Goal: Transaction & Acquisition: Purchase product/service

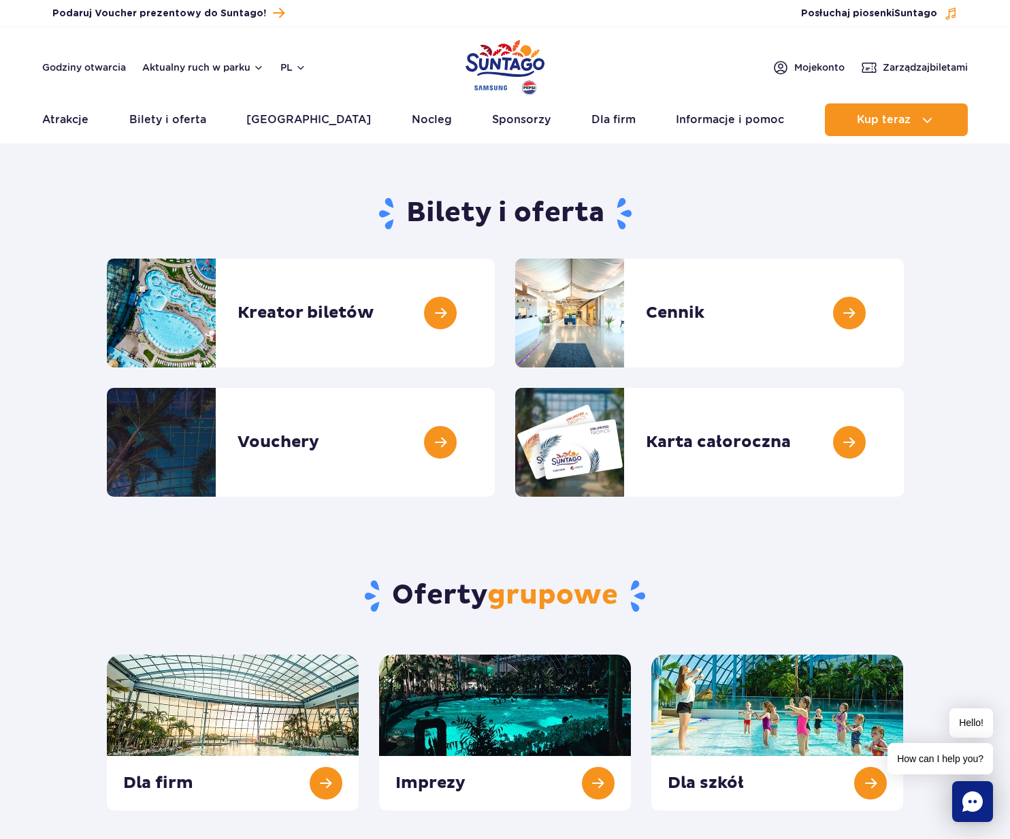
click at [333, 197] on h1 "Bilety i oferta" at bounding box center [505, 213] width 797 height 35
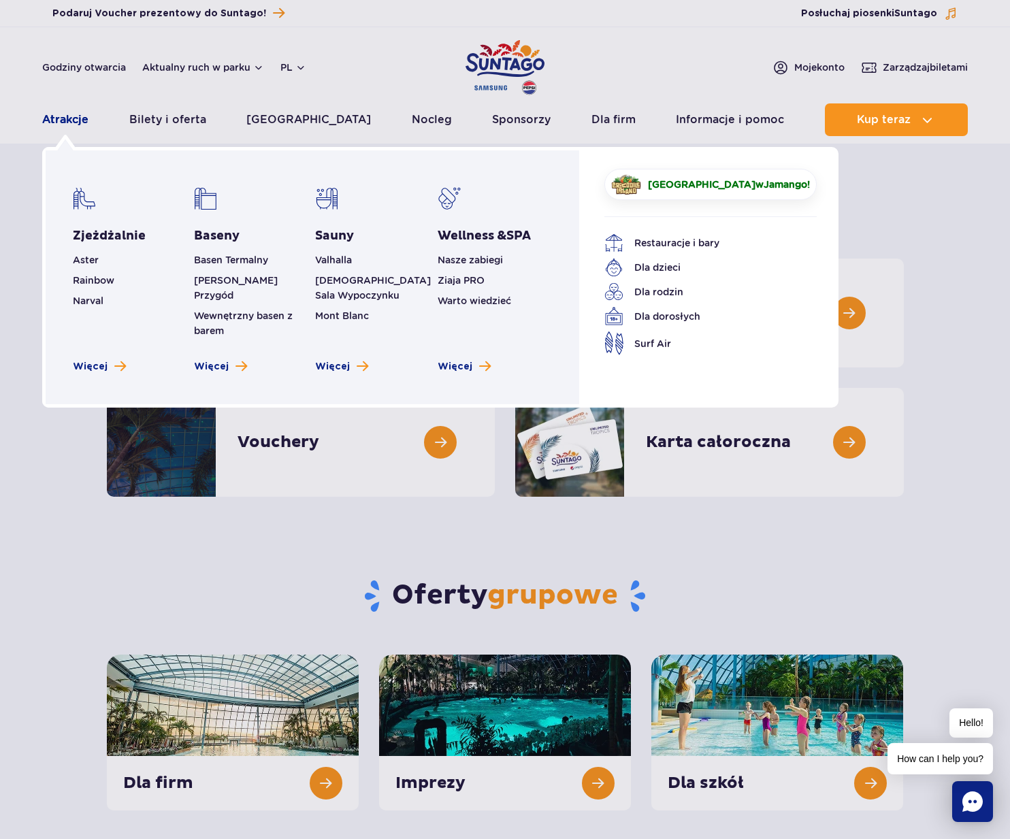
click at [84, 119] on link "Atrakcje" at bounding box center [65, 119] width 46 height 33
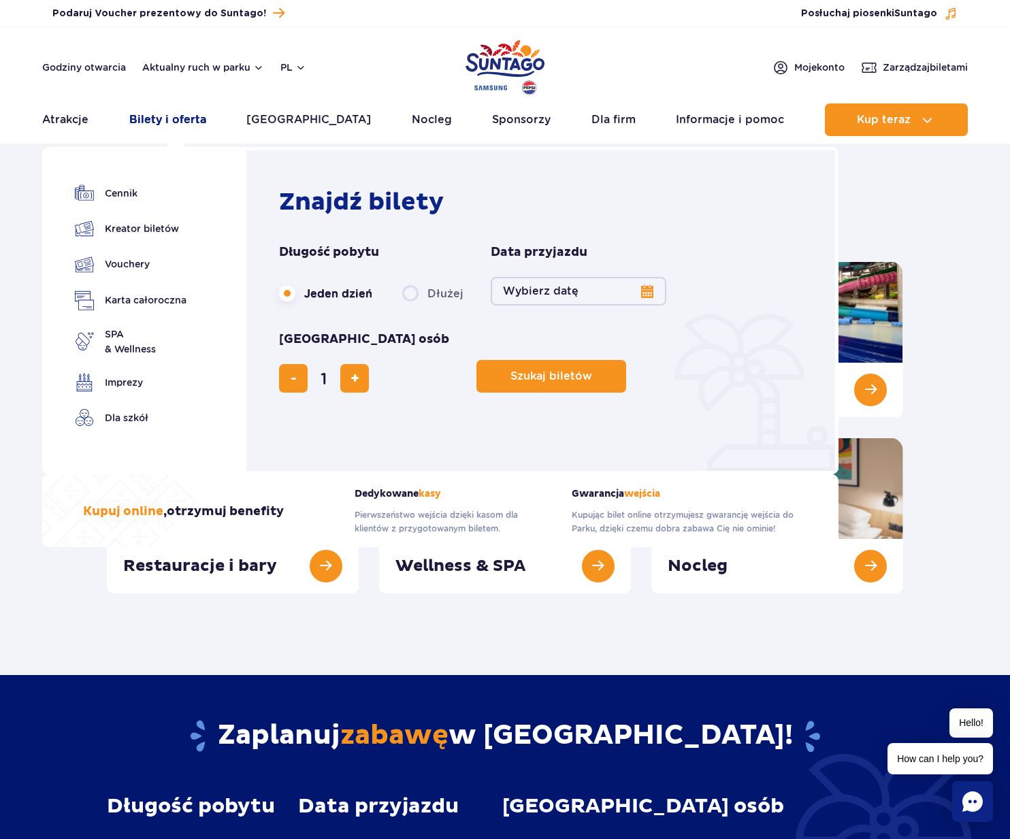
click at [186, 126] on link "Bilety i oferta" at bounding box center [167, 119] width 77 height 33
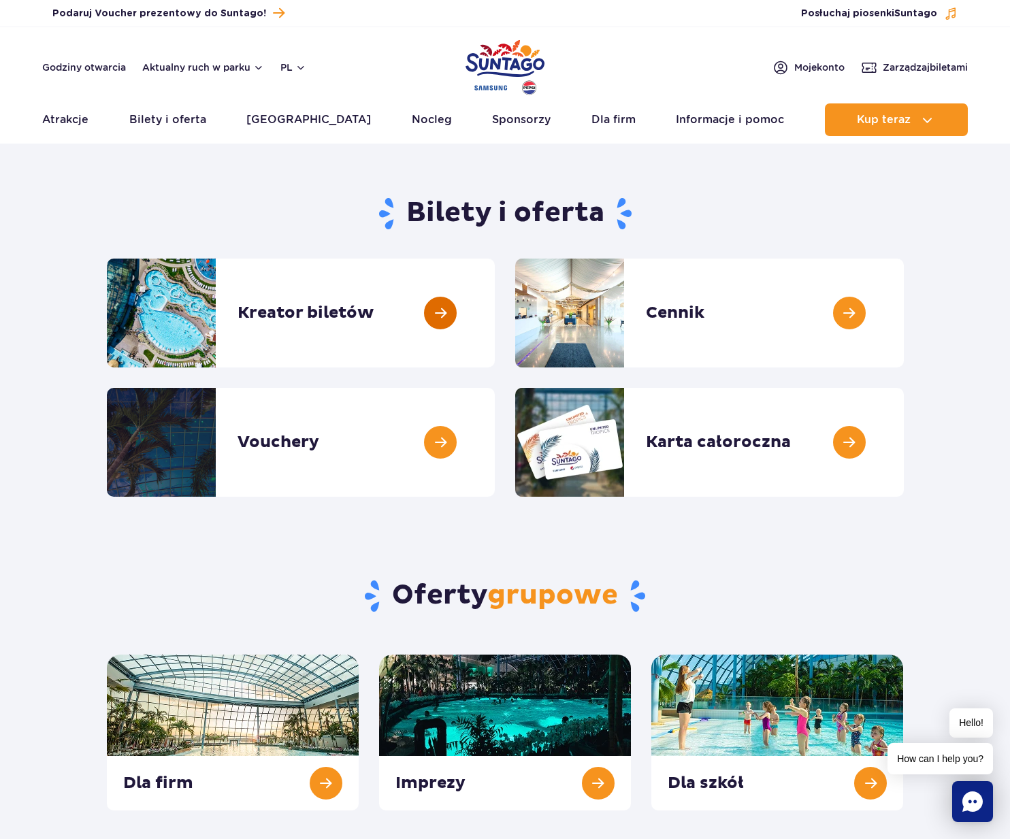
click at [495, 299] on link at bounding box center [495, 313] width 0 height 109
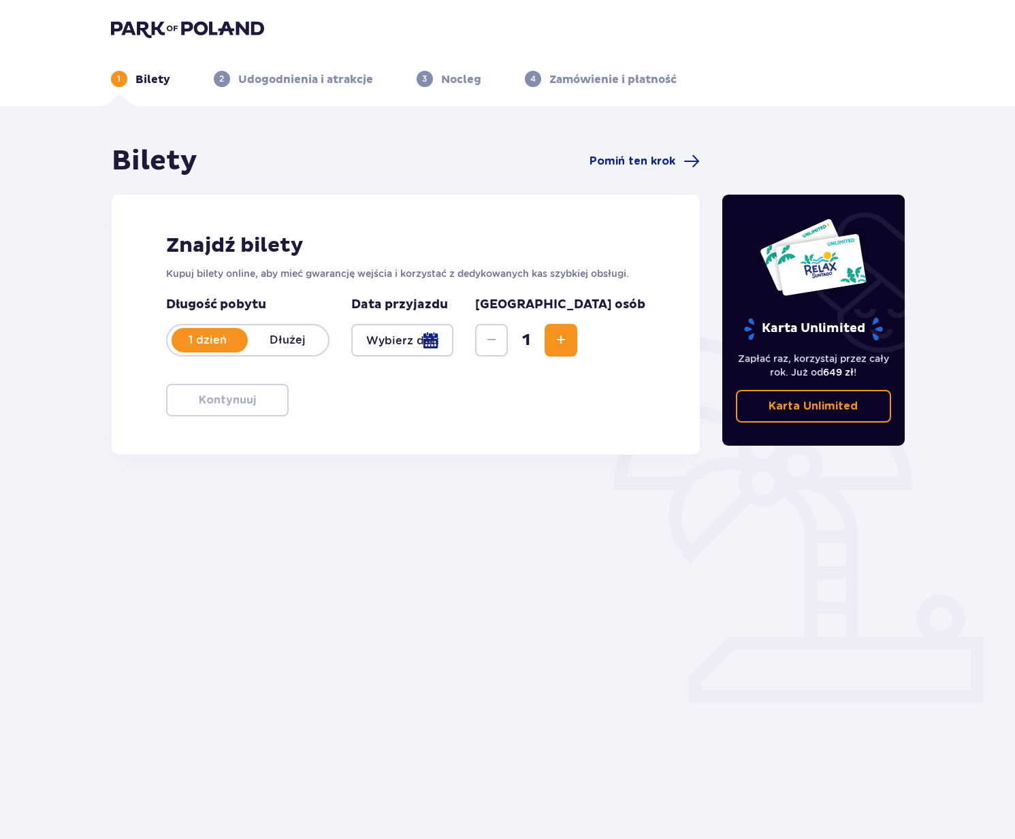
click at [454, 343] on div at bounding box center [402, 340] width 103 height 33
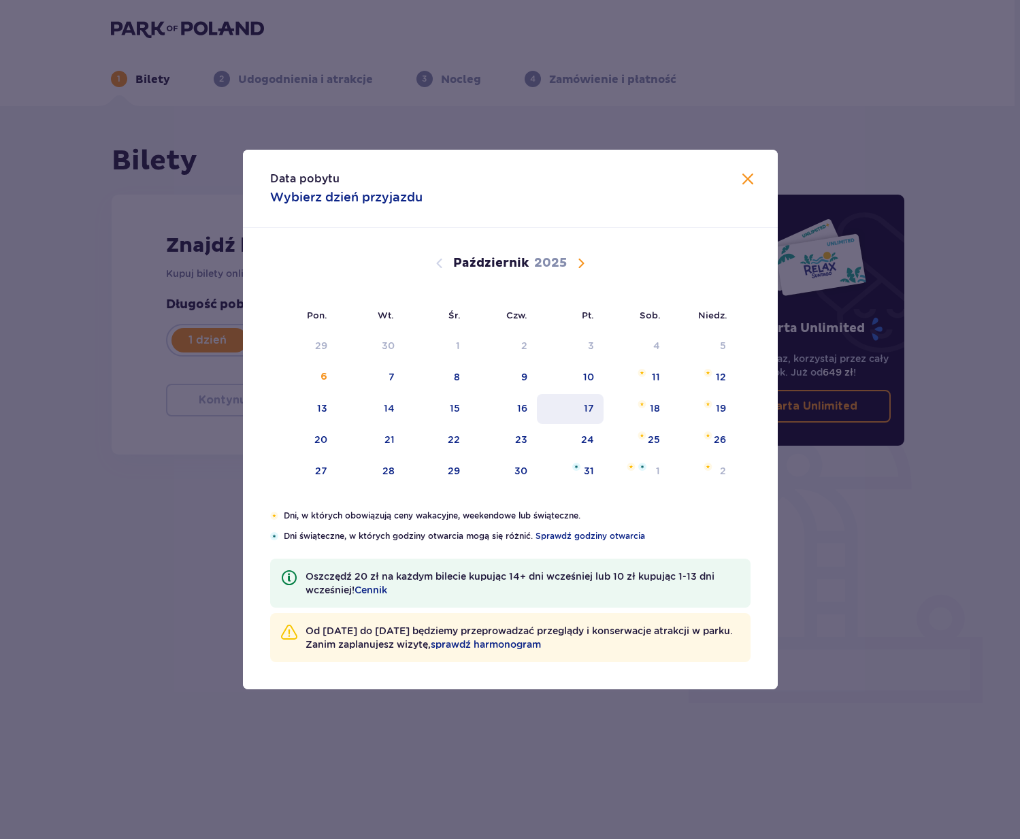
click at [587, 410] on div "17" at bounding box center [589, 409] width 10 height 14
type input "17.10.25"
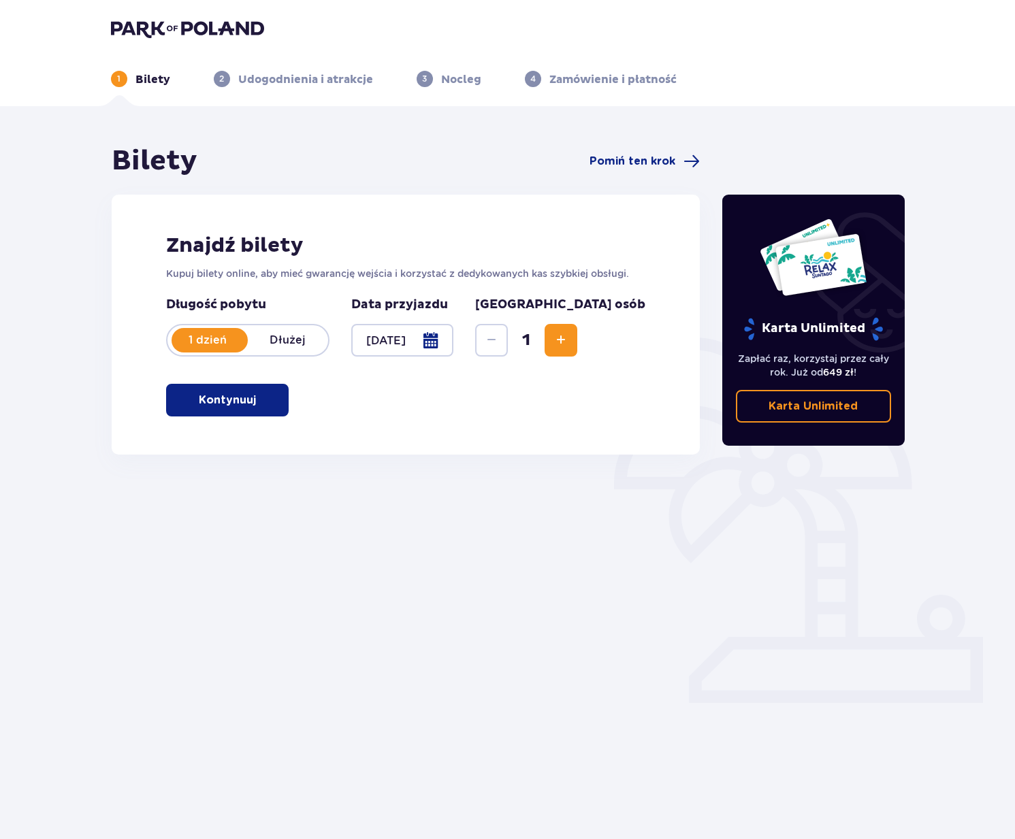
click at [577, 334] on button "Zwiększ" at bounding box center [561, 340] width 33 height 33
click at [271, 397] on button "Kontynuuj" at bounding box center [227, 400] width 123 height 33
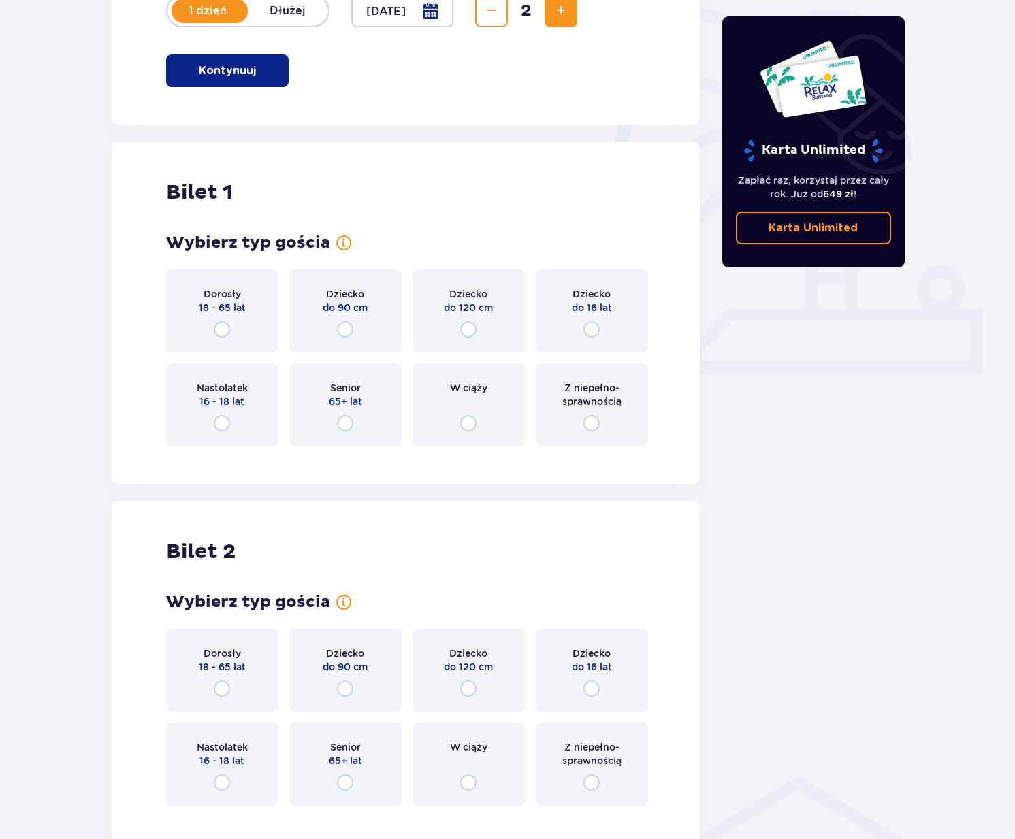
scroll to position [223, 0]
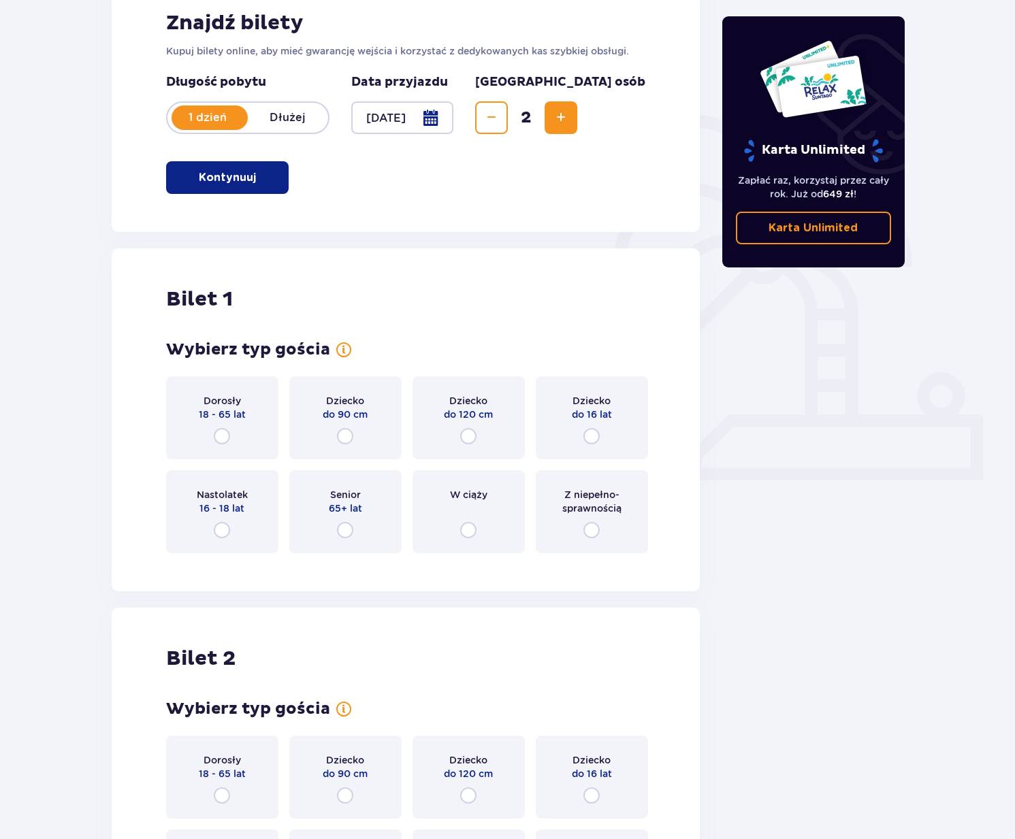
click at [236, 398] on span "Dorosły" at bounding box center [222, 401] width 37 height 14
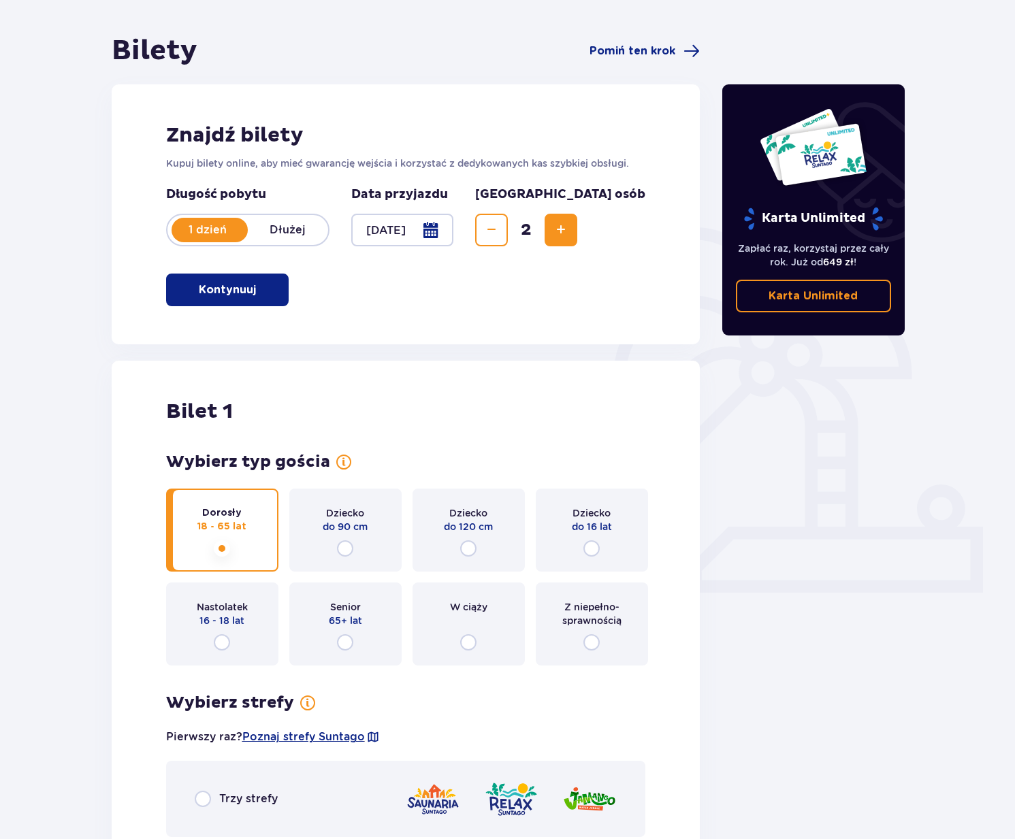
scroll to position [0, 0]
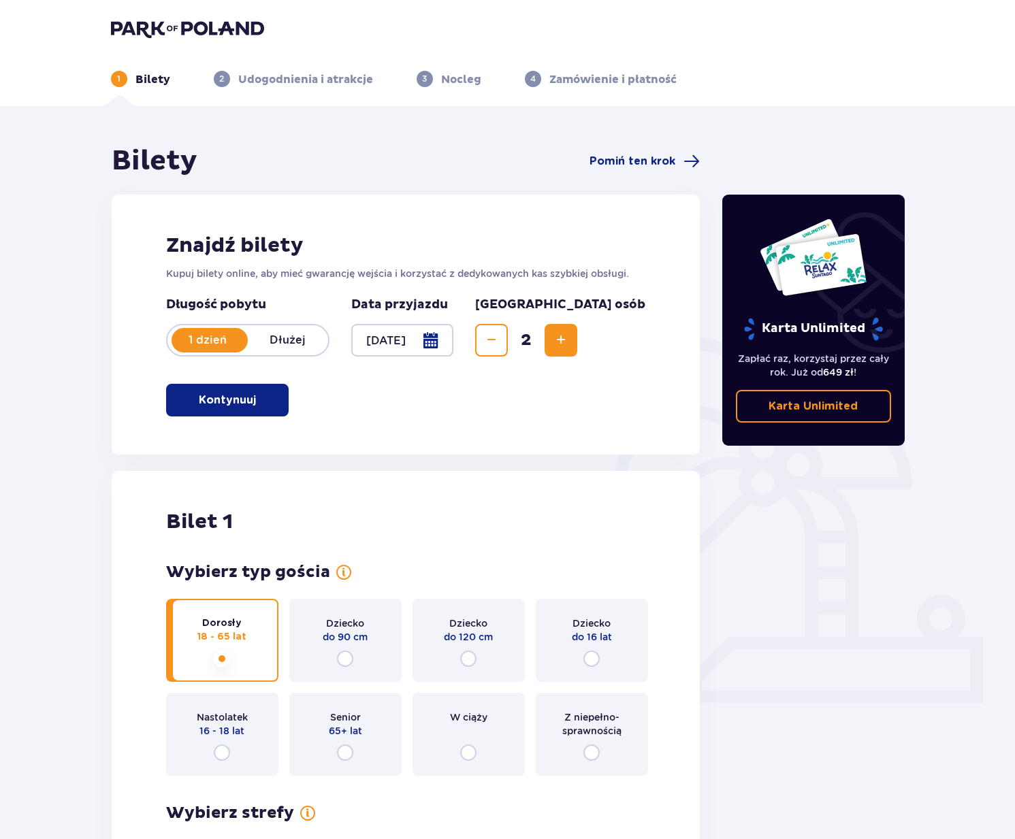
click at [577, 330] on button "Zwiększ" at bounding box center [561, 340] width 33 height 33
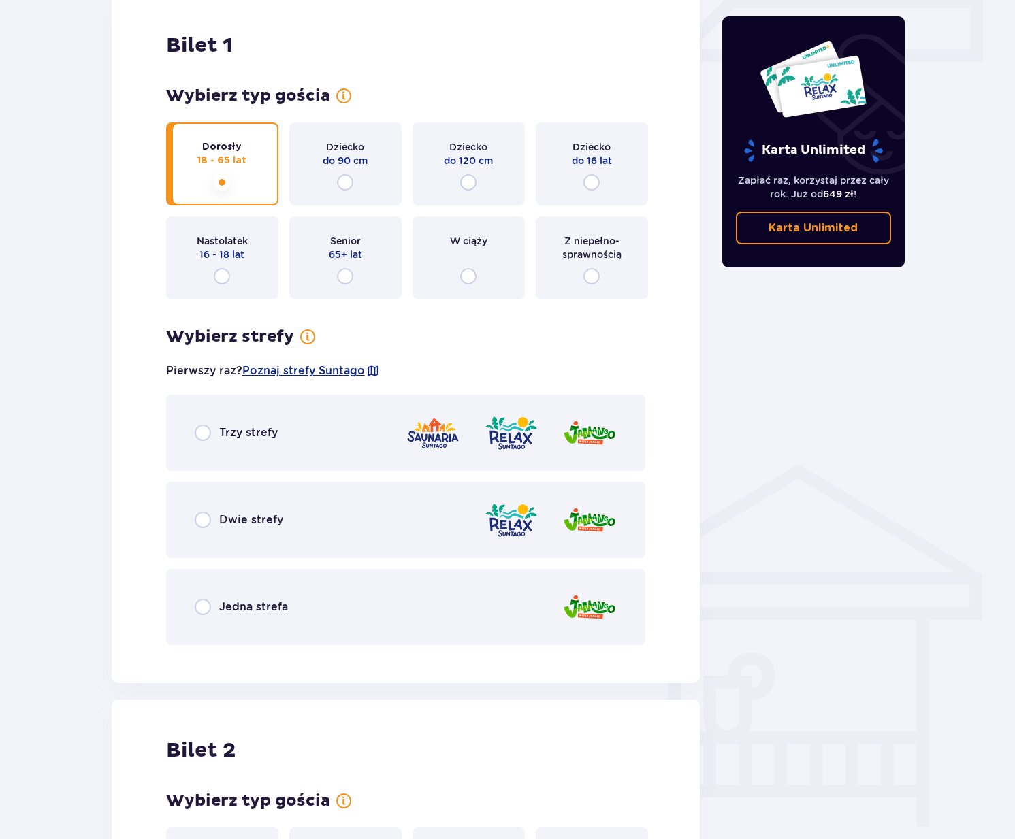
scroll to position [711, 0]
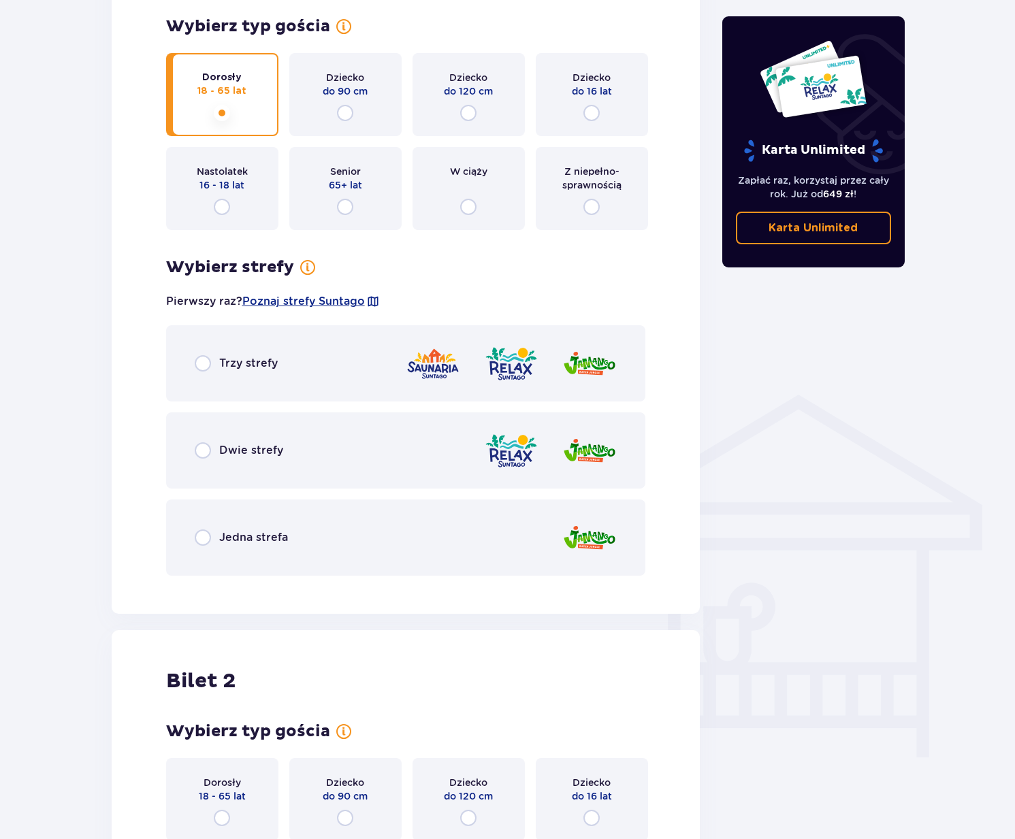
click at [282, 455] on div "Dwie strefy" at bounding box center [406, 450] width 480 height 76
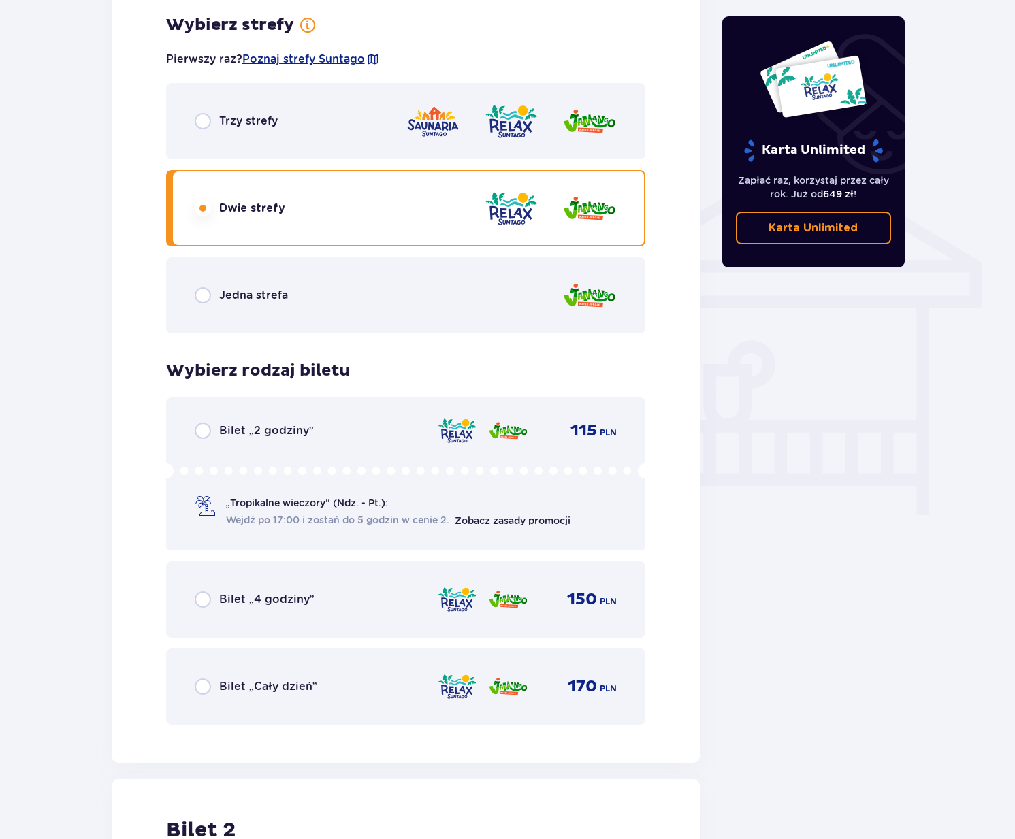
scroll to position [954, 0]
click at [317, 685] on div "Bilet „Cały dzień” 170 PLN" at bounding box center [406, 686] width 423 height 29
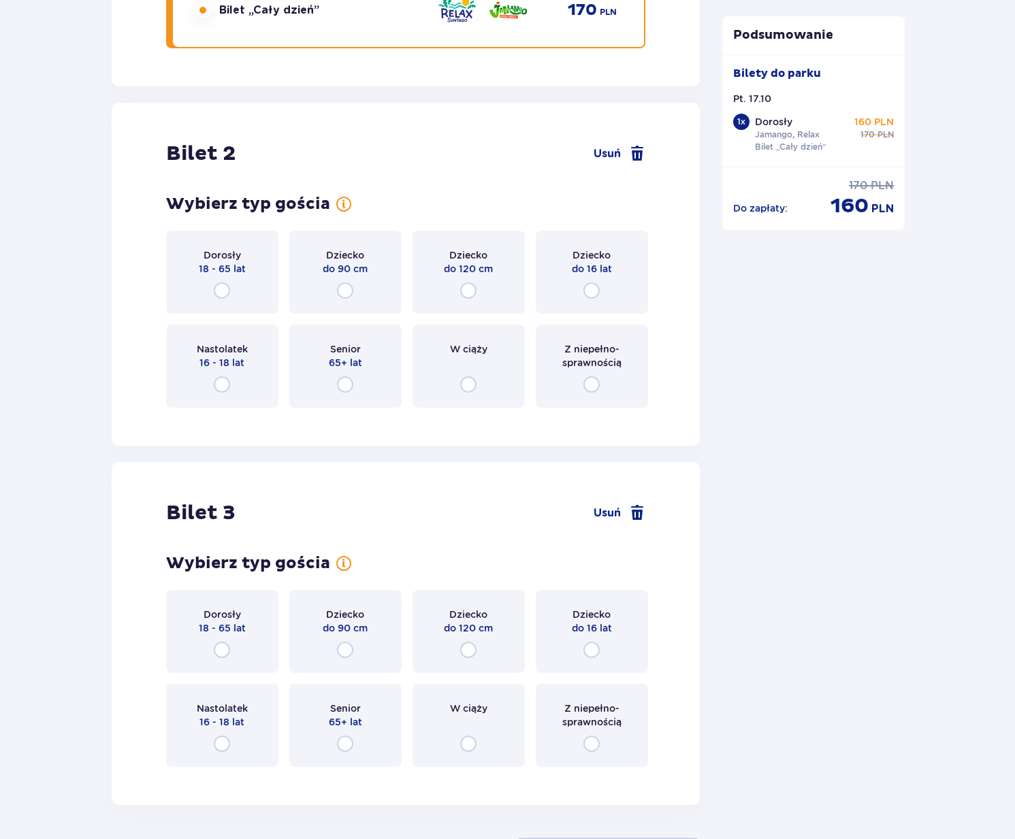
scroll to position [1604, 0]
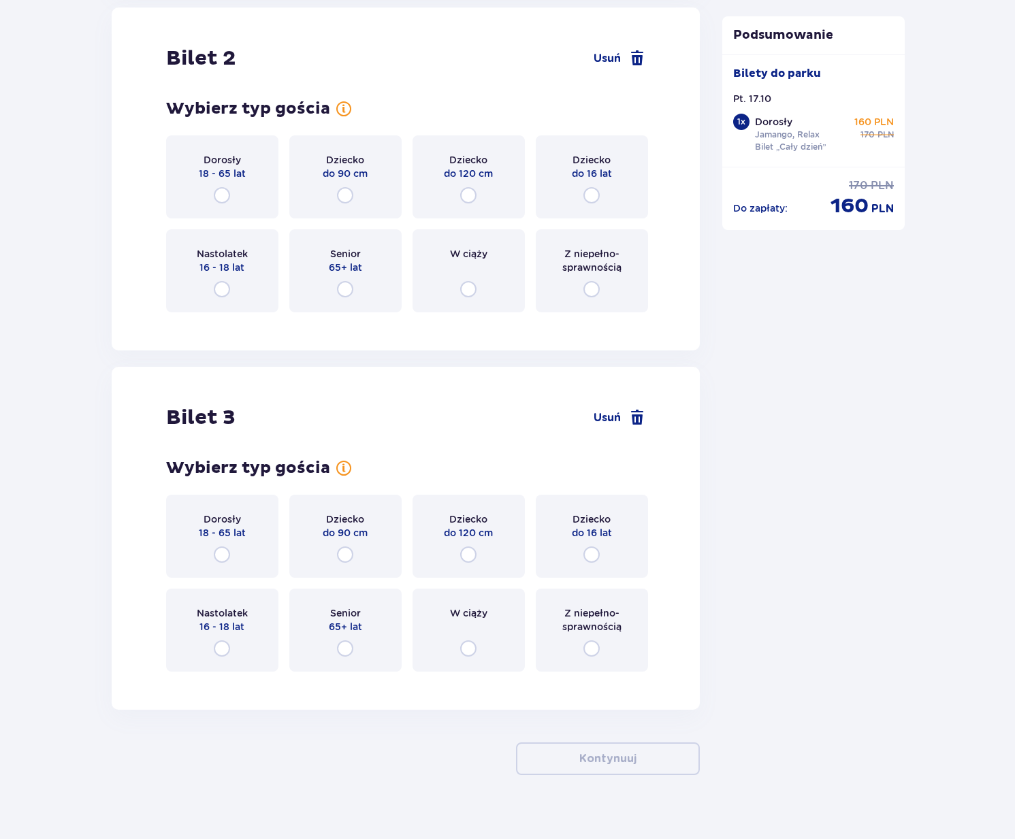
click at [438, 395] on div "Bilet 3 Usuń Wybierz typ gościa dla biletu o numerze 3 Dorosły 18 - 65 lat Dzie…" at bounding box center [406, 538] width 589 height 343
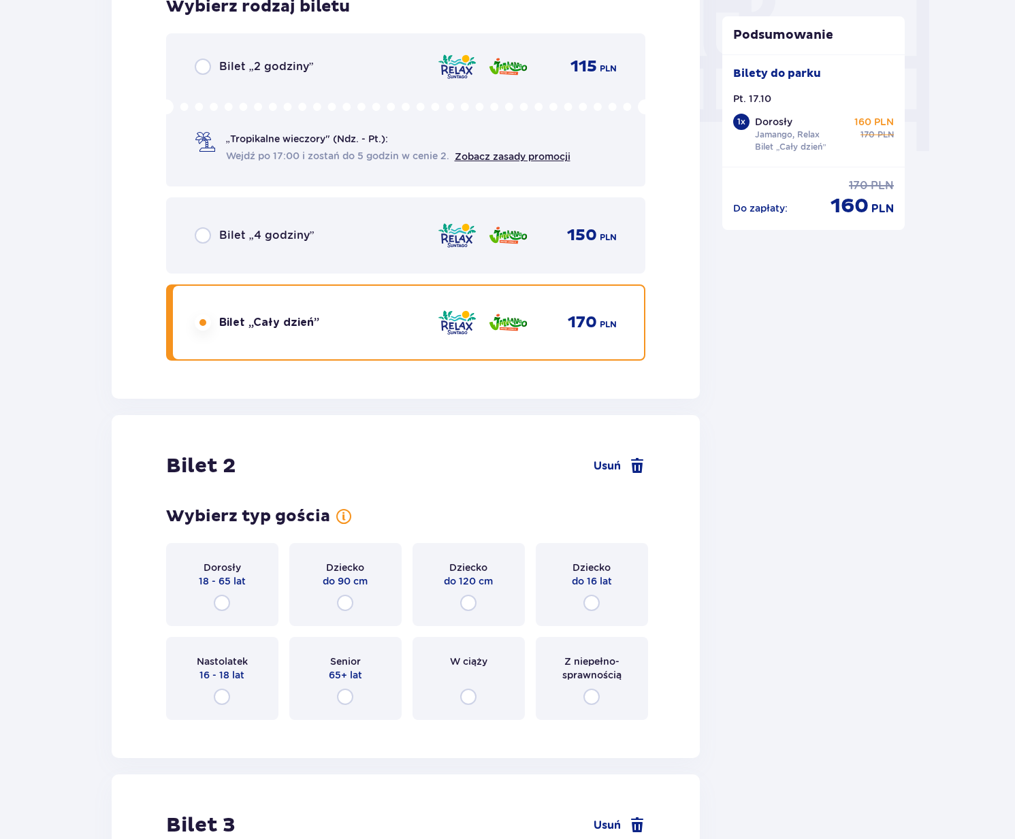
scroll to position [1258, 0]
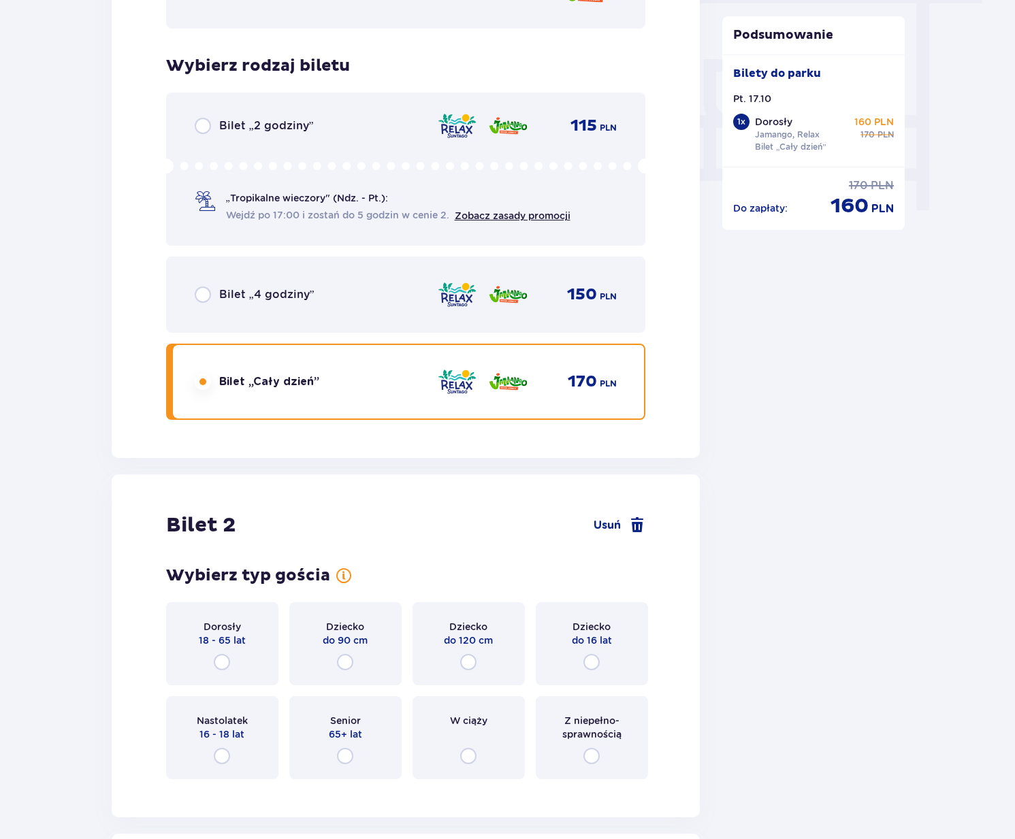
click at [399, 462] on div "Bilety Pomiń ten krok Znajdź bilety Kupuj bilety online, aby mieć gwarancję wej…" at bounding box center [406, 64] width 589 height 2356
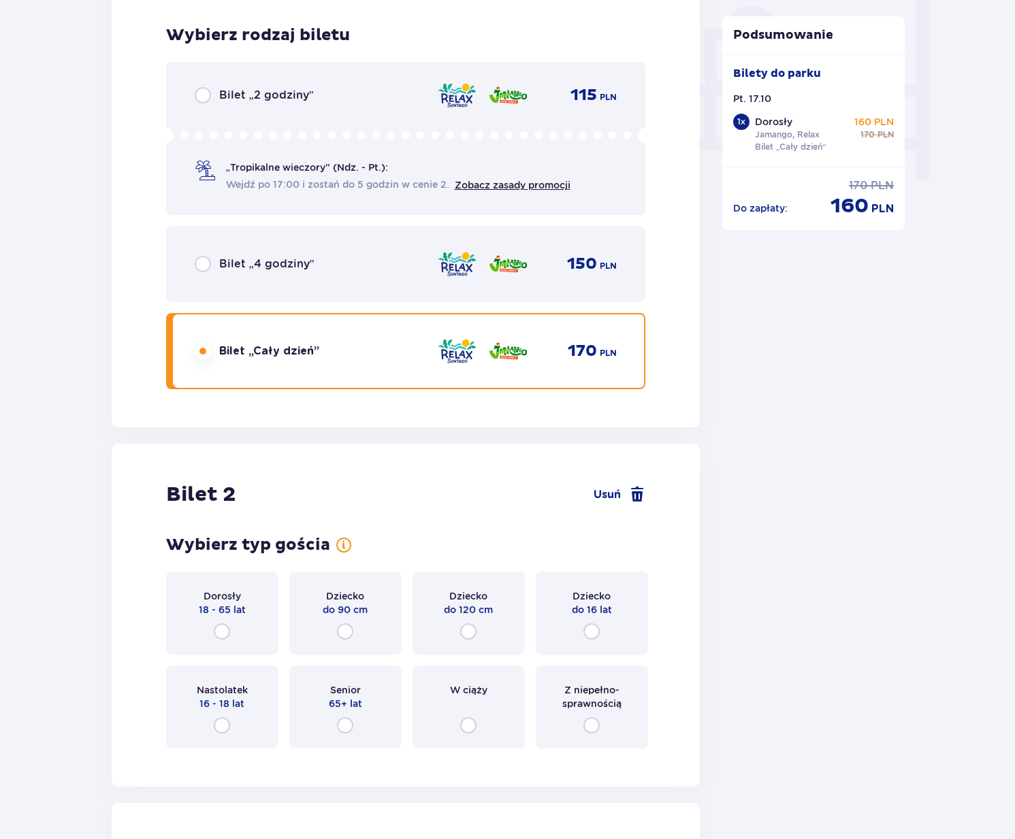
scroll to position [1385, 0]
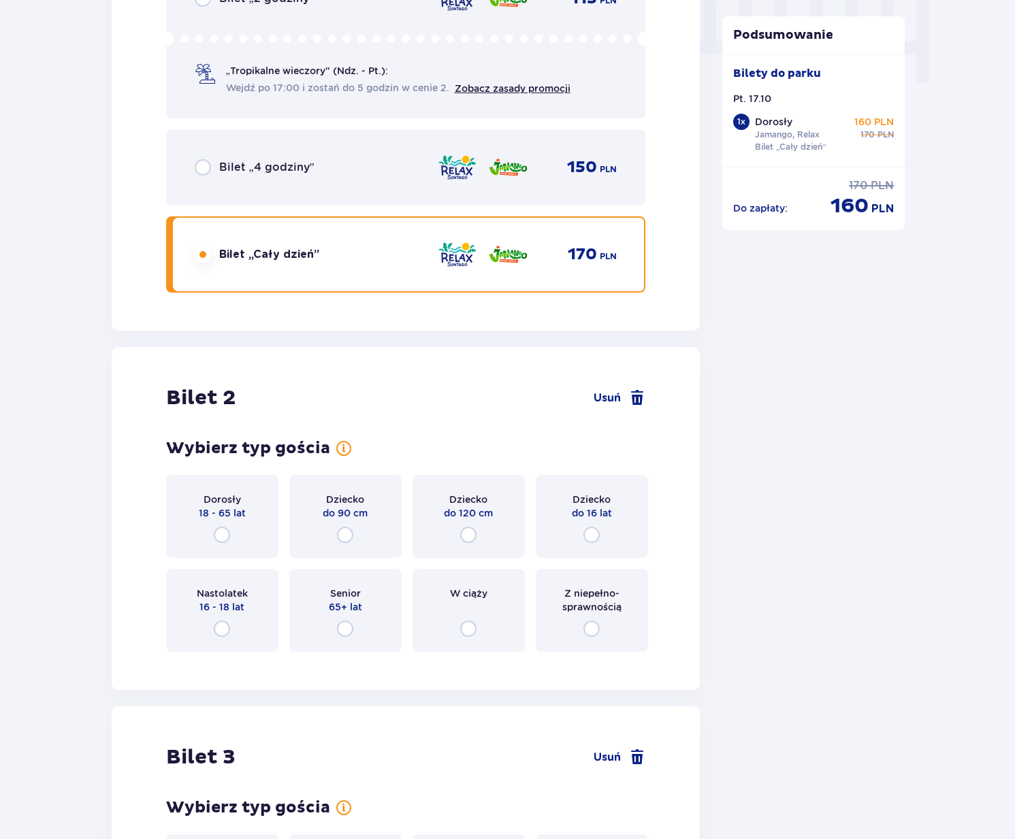
click at [399, 401] on div "Bilet 2 Usuń" at bounding box center [406, 398] width 480 height 26
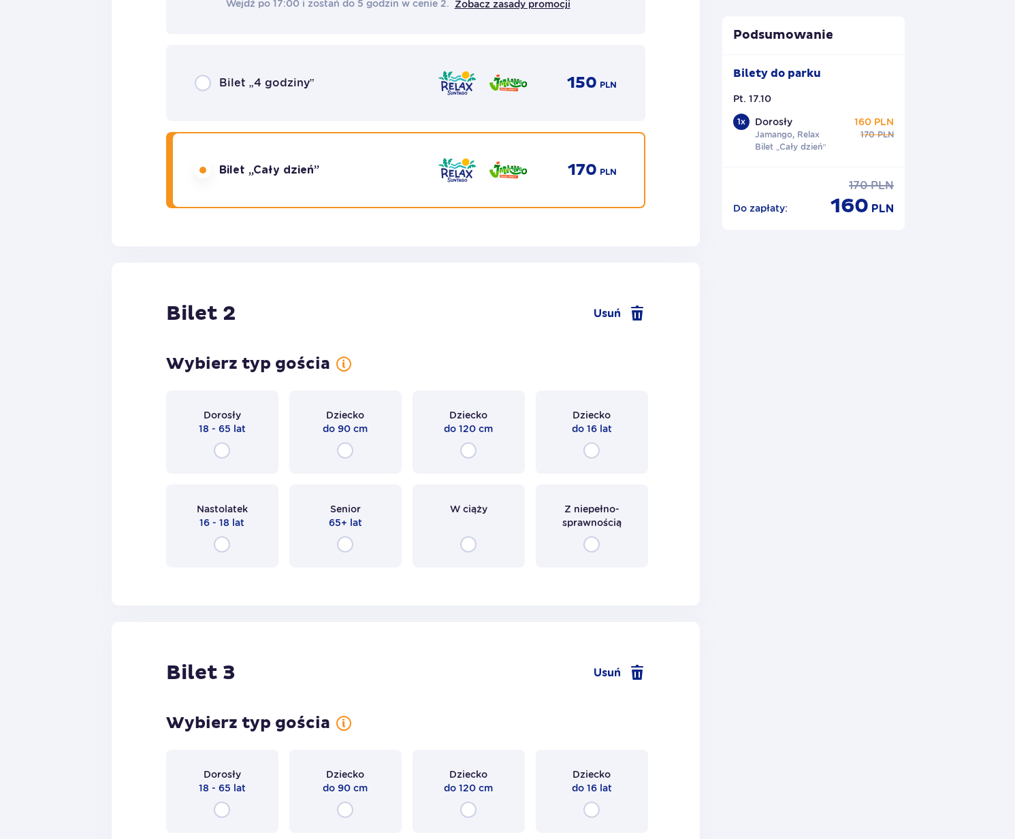
scroll to position [1499, 0]
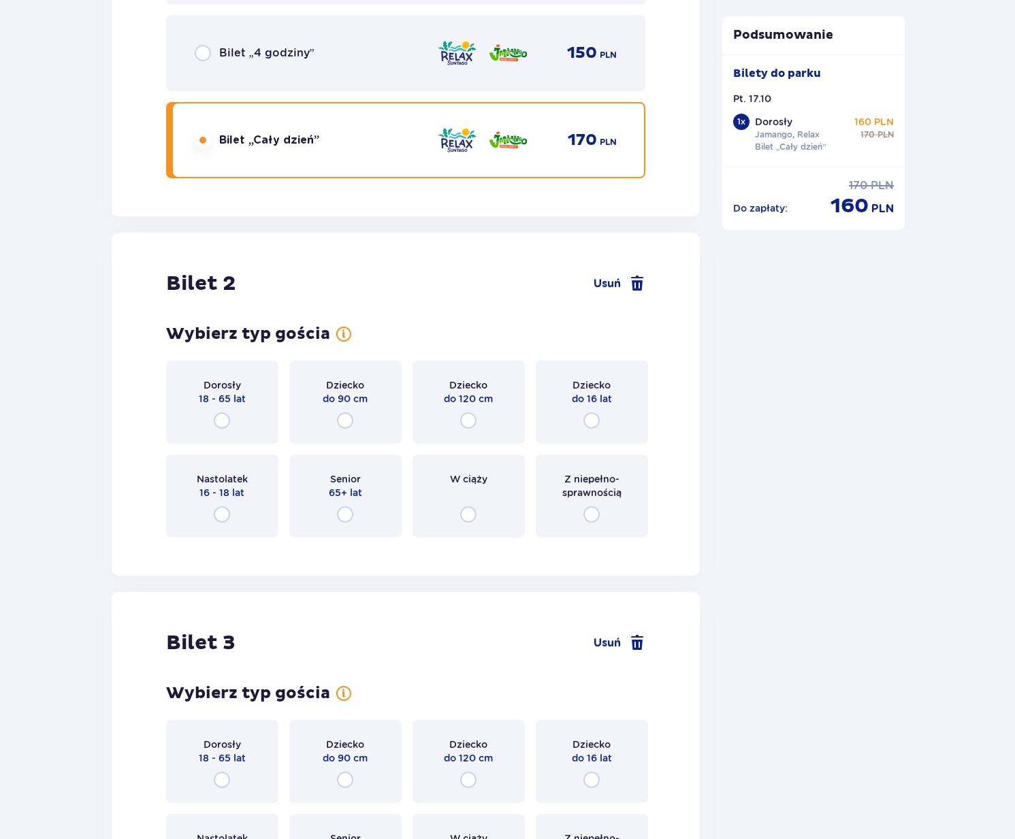
click at [253, 405] on div "Dorosły 18 - 65 lat" at bounding box center [222, 402] width 112 height 83
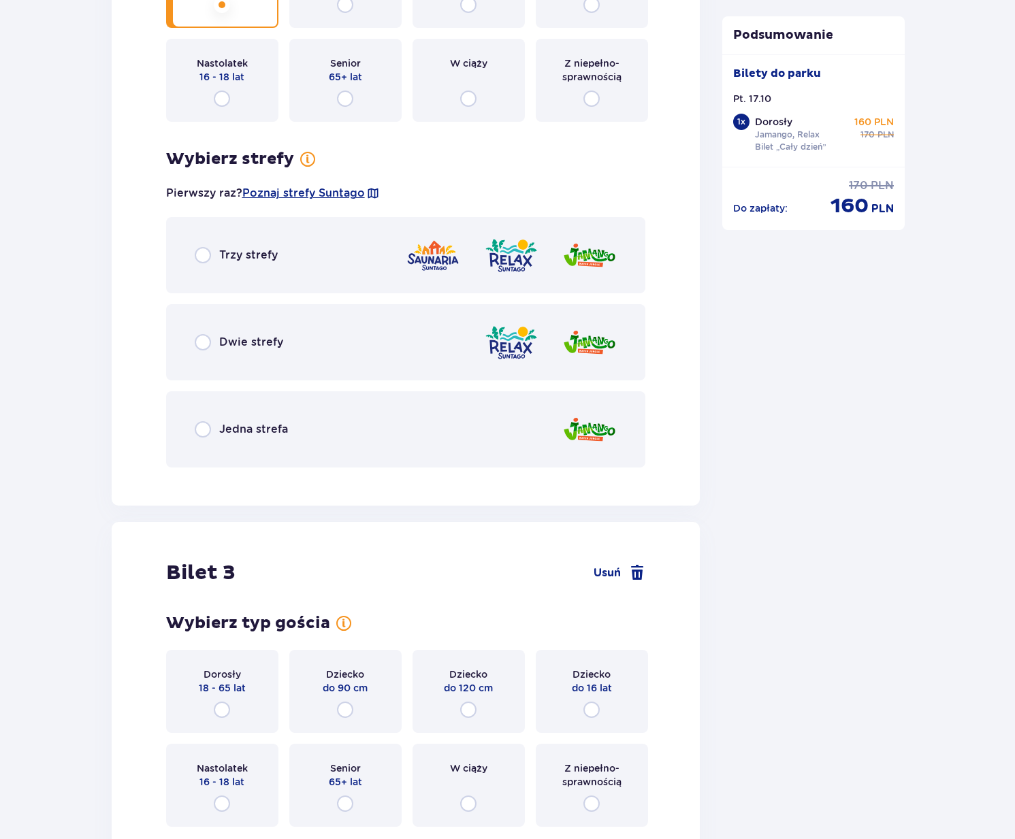
click at [289, 359] on div "Dwie strefy" at bounding box center [406, 342] width 480 height 76
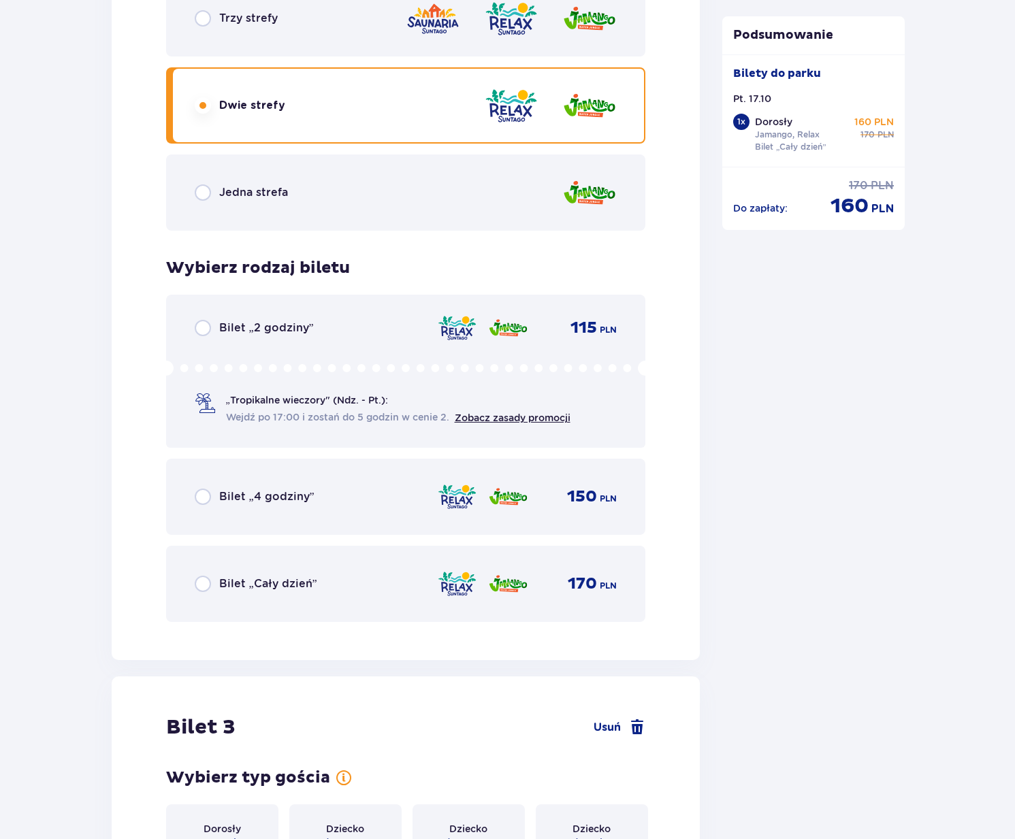
click at [285, 577] on span "Bilet „Cały dzień”" at bounding box center [268, 583] width 98 height 15
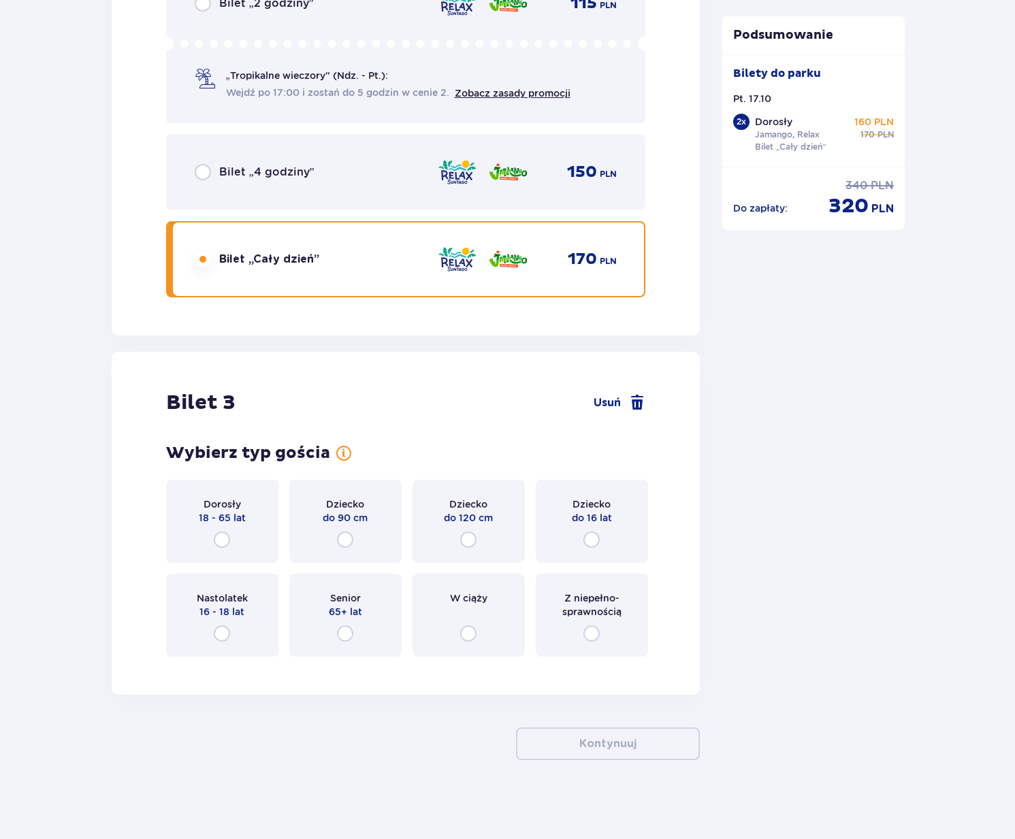
scroll to position [2480, 0]
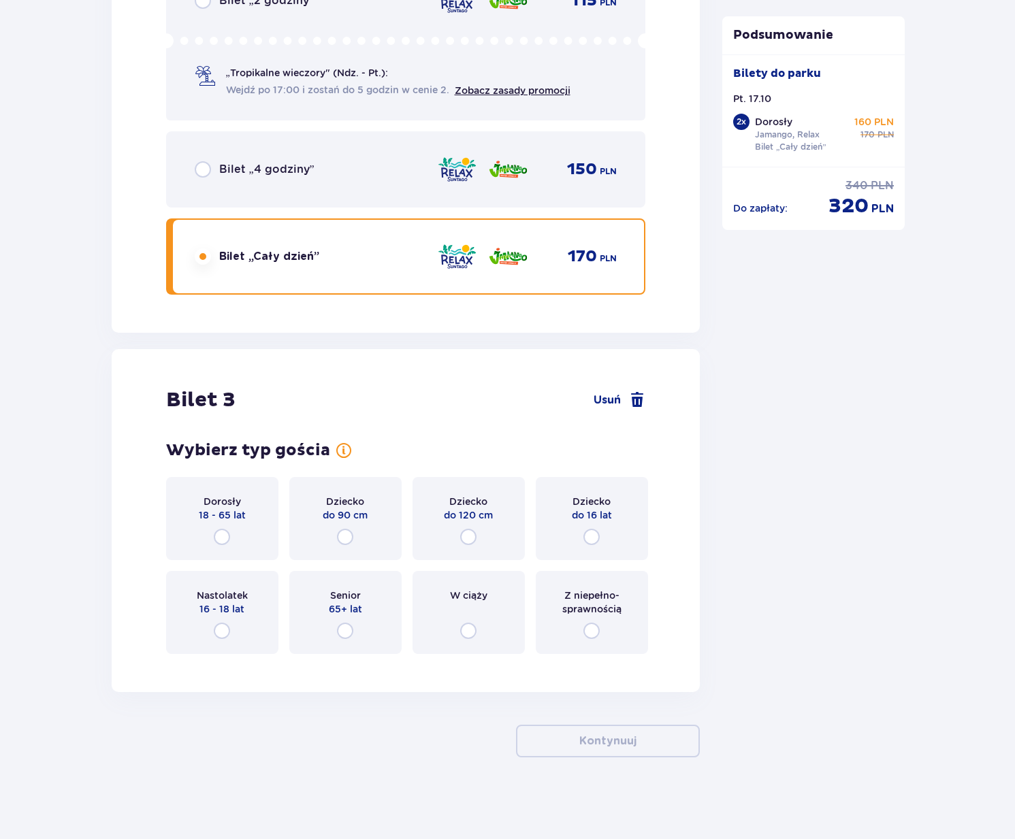
click at [336, 524] on div "Dziecko do 90 cm" at bounding box center [345, 518] width 112 height 83
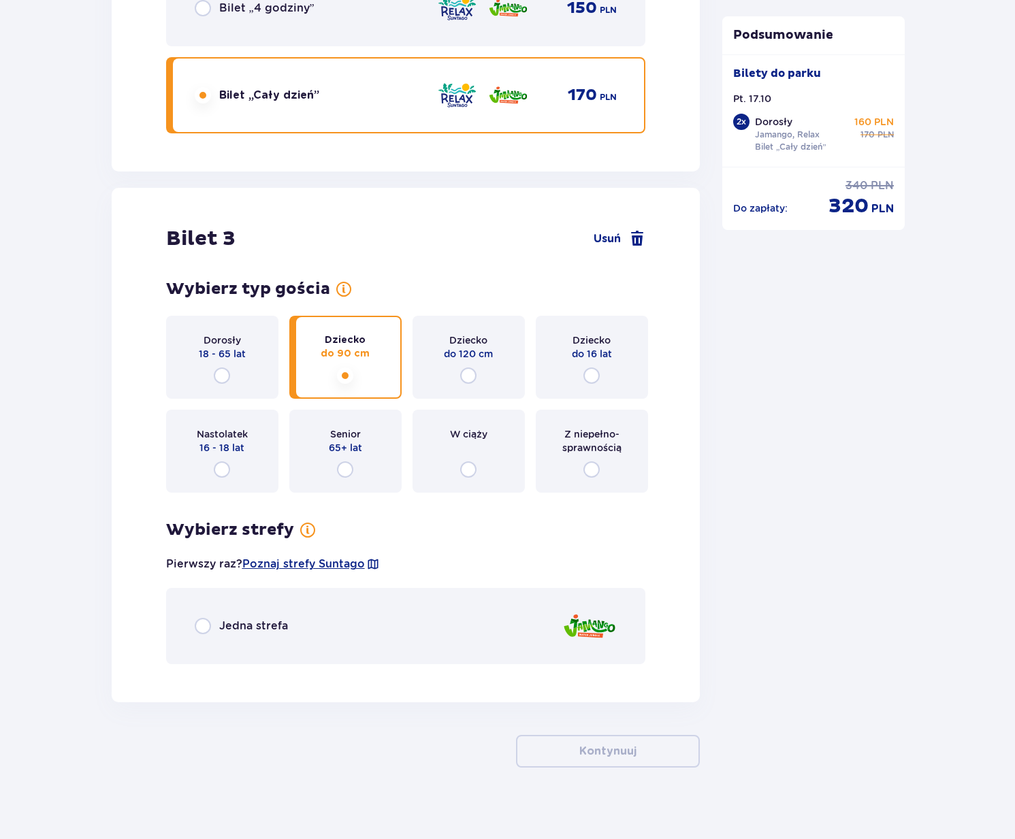
scroll to position [2651, 0]
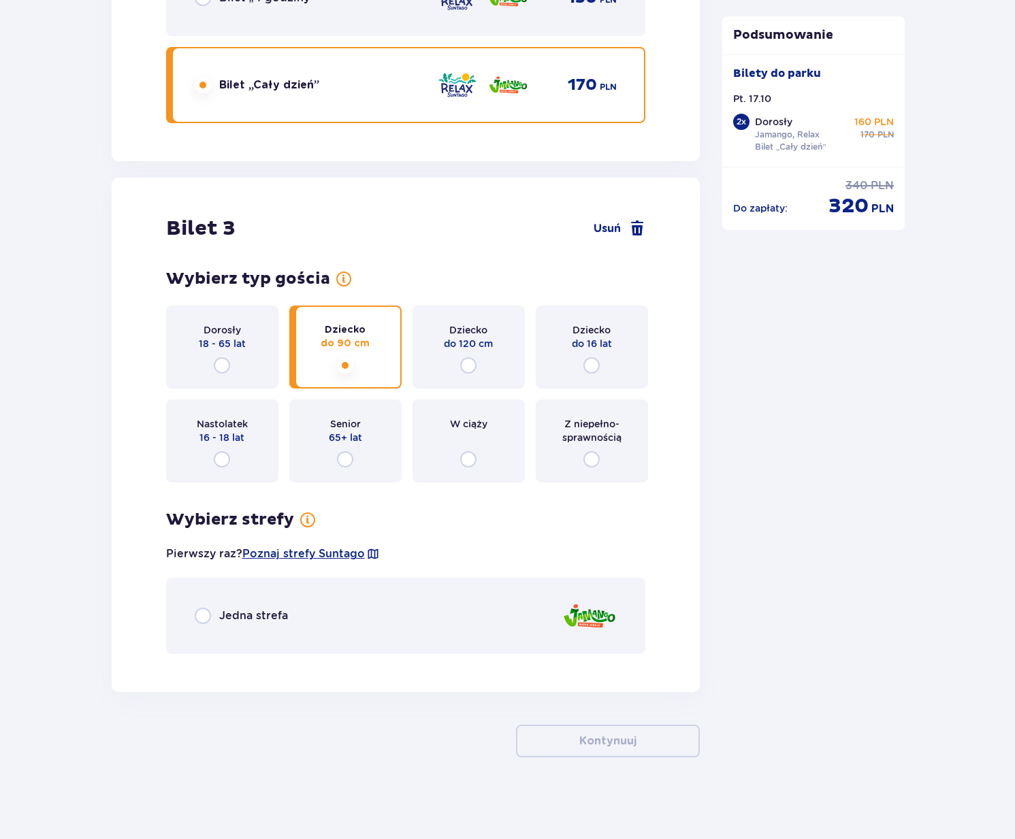
click at [265, 615] on span "Jedna strefa" at bounding box center [253, 615] width 69 height 15
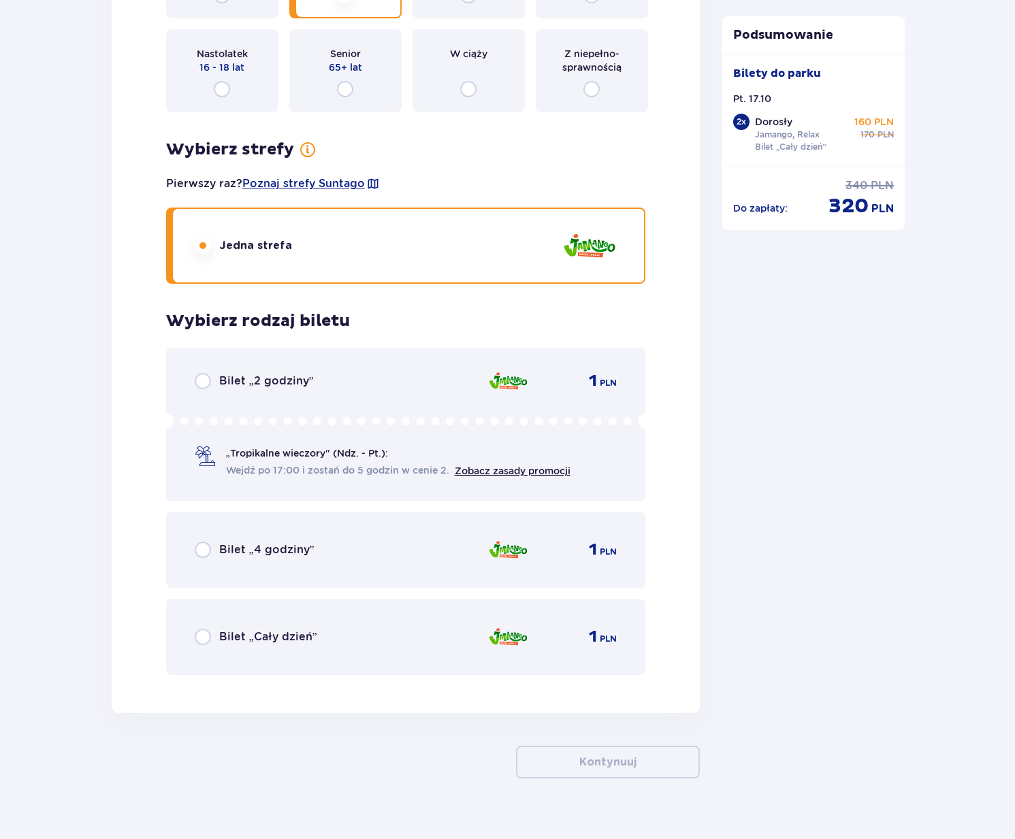
scroll to position [3042, 0]
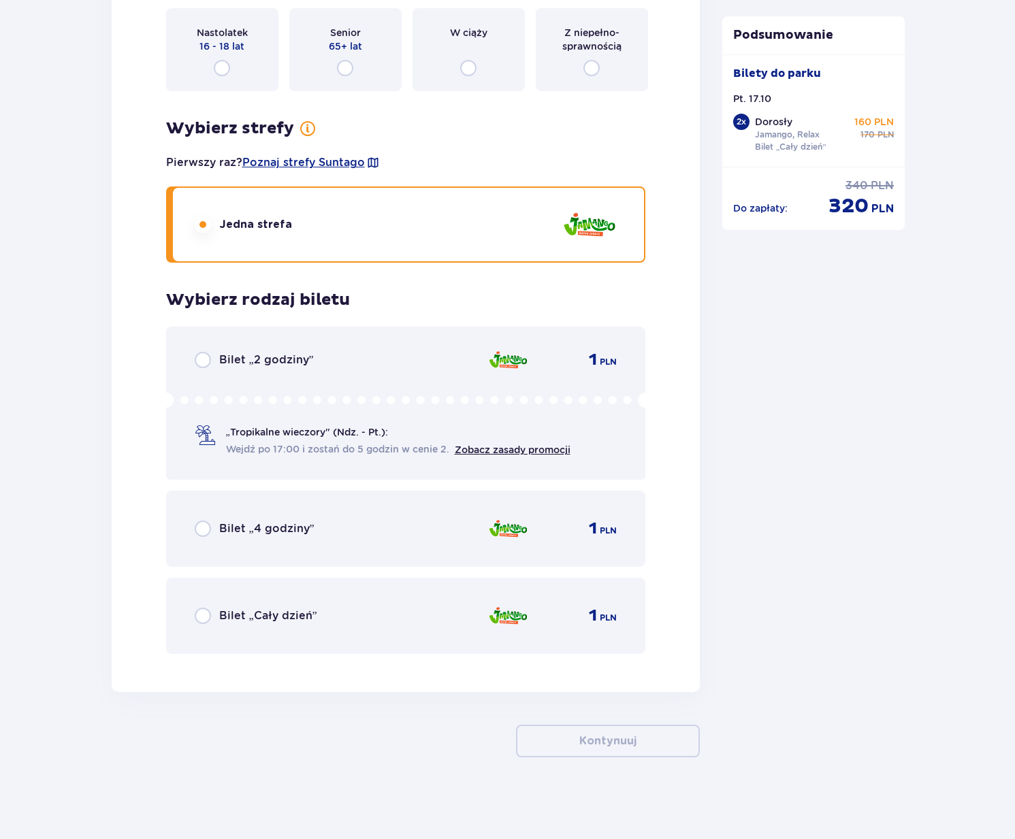
click at [346, 624] on div "Bilet „Cały dzień” 1 PLN" at bounding box center [406, 616] width 423 height 29
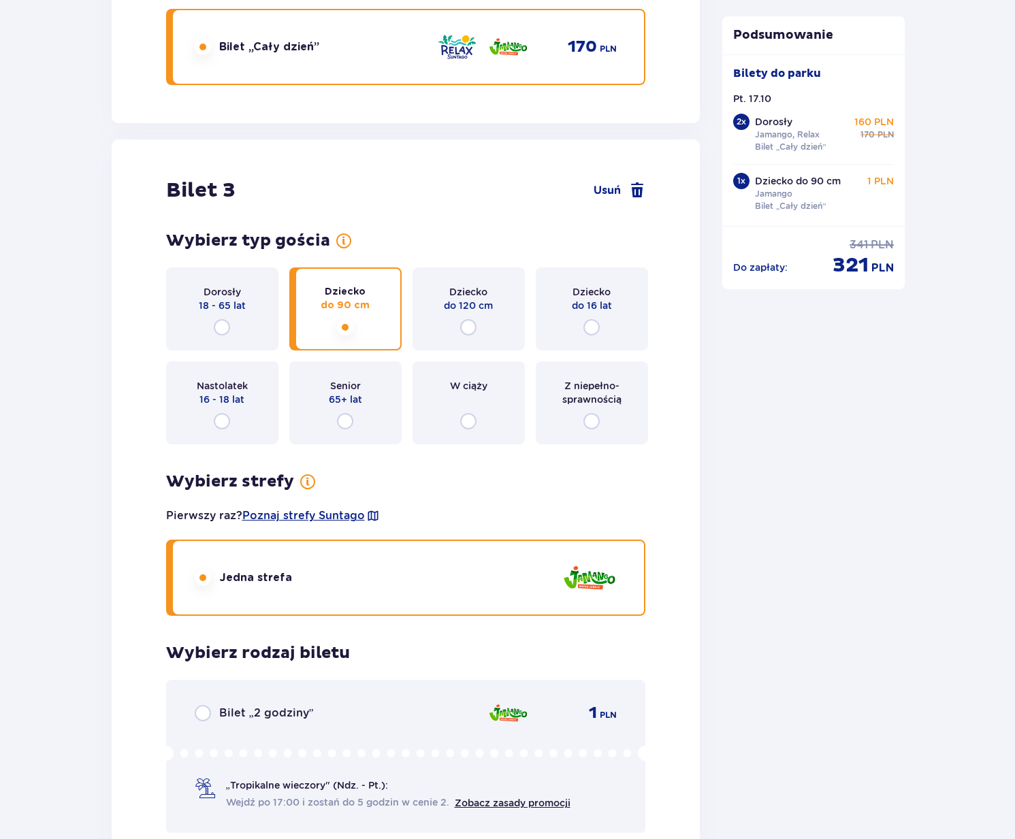
scroll to position [3181, 0]
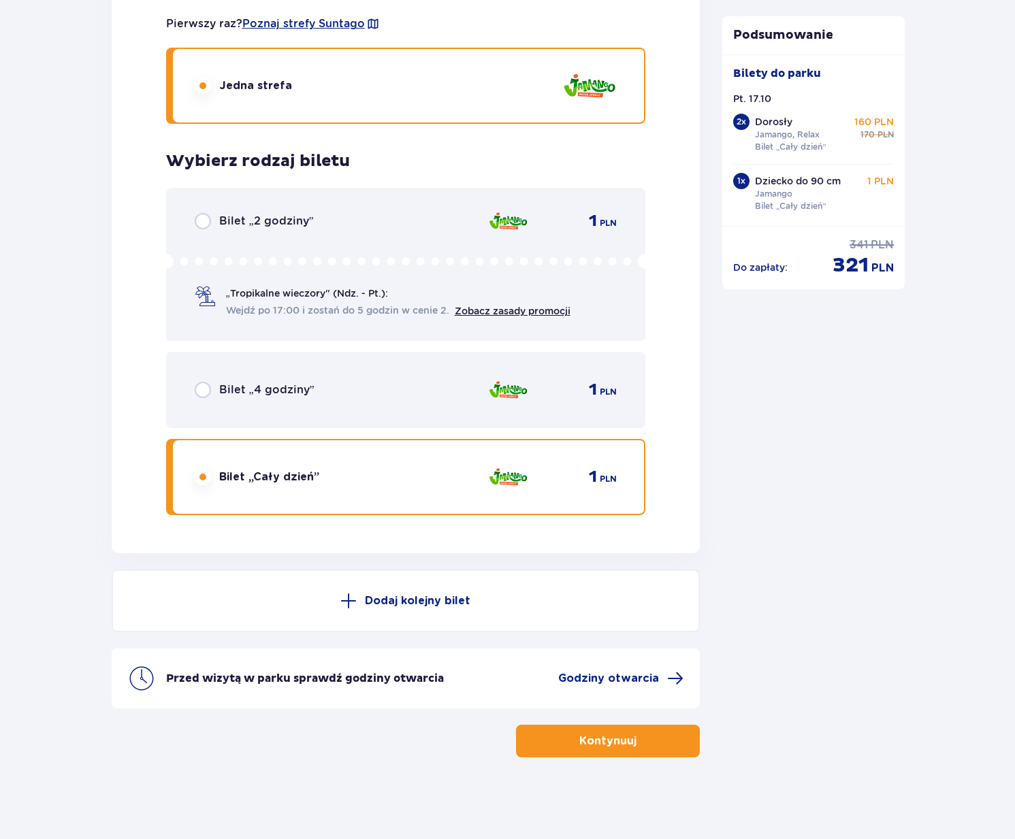
click at [618, 749] on button "Kontynuuj" at bounding box center [608, 741] width 184 height 33
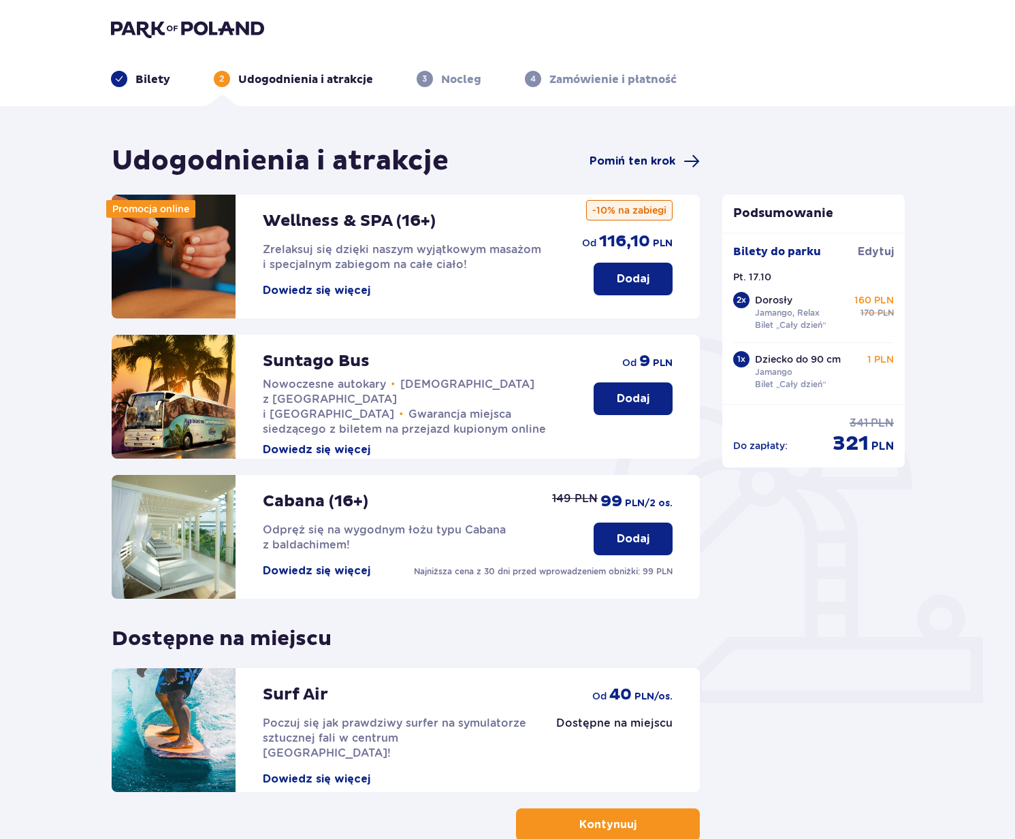
click at [656, 159] on span "Pomiń ten krok" at bounding box center [632, 161] width 86 height 15
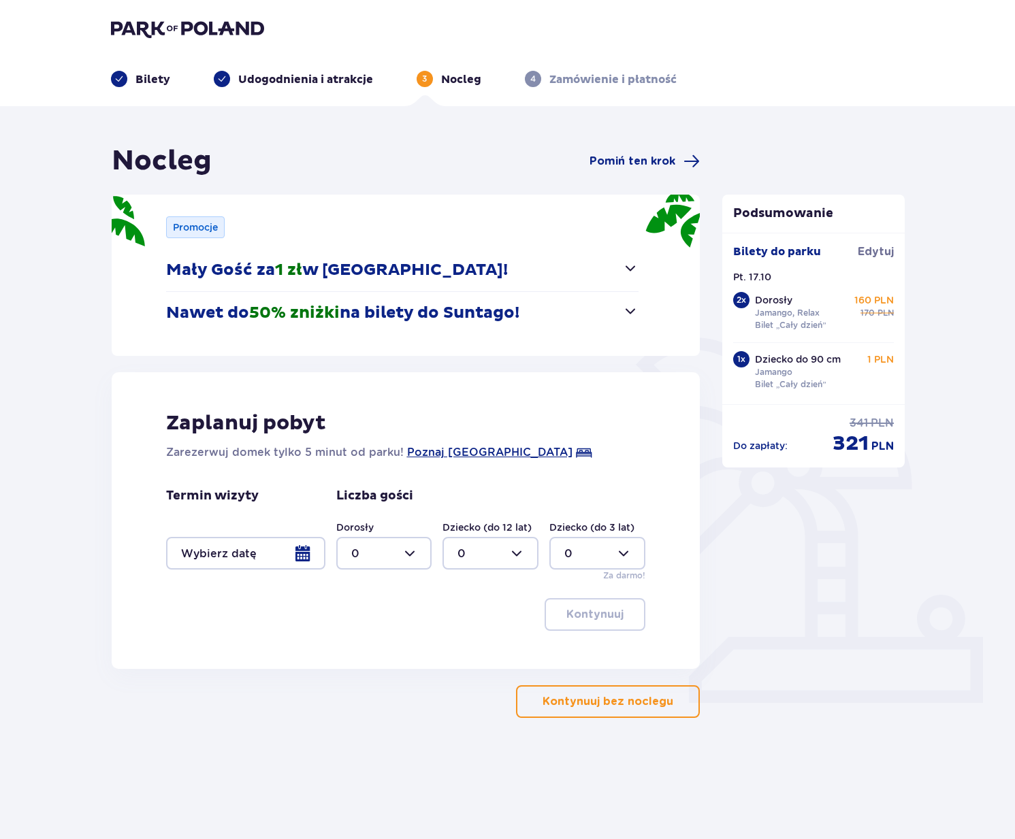
click at [265, 555] on div at bounding box center [245, 553] width 159 height 33
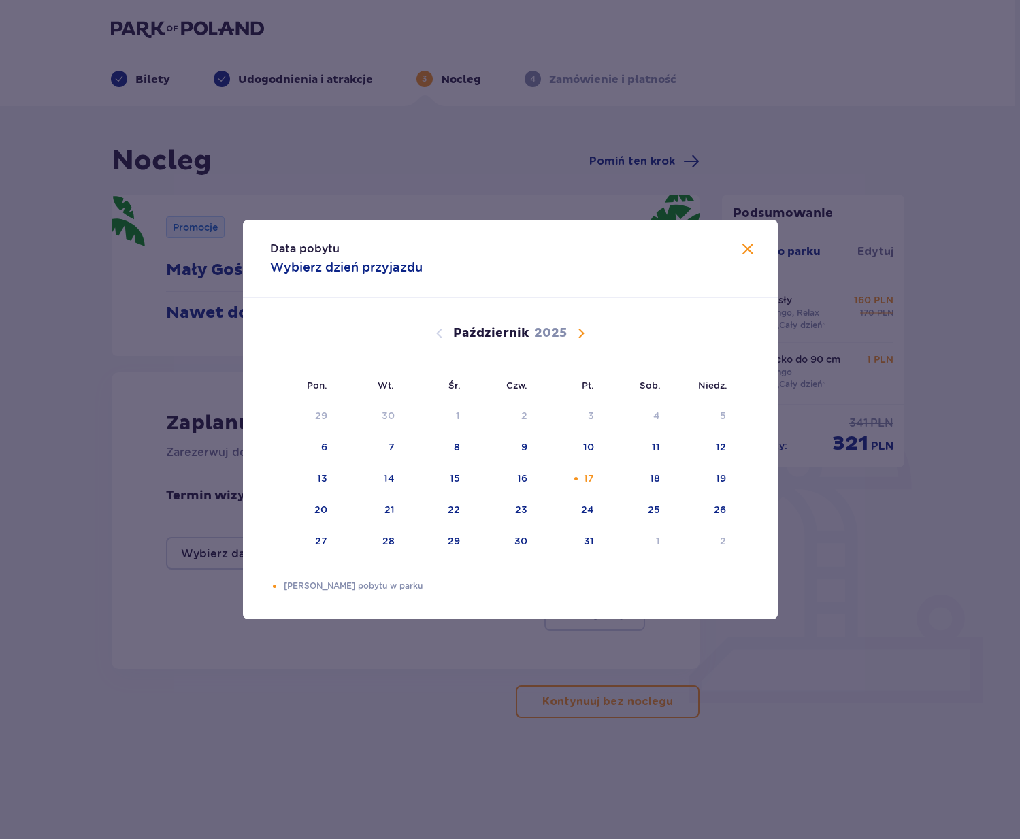
click at [750, 250] on span "Zamknij" at bounding box center [748, 250] width 16 height 16
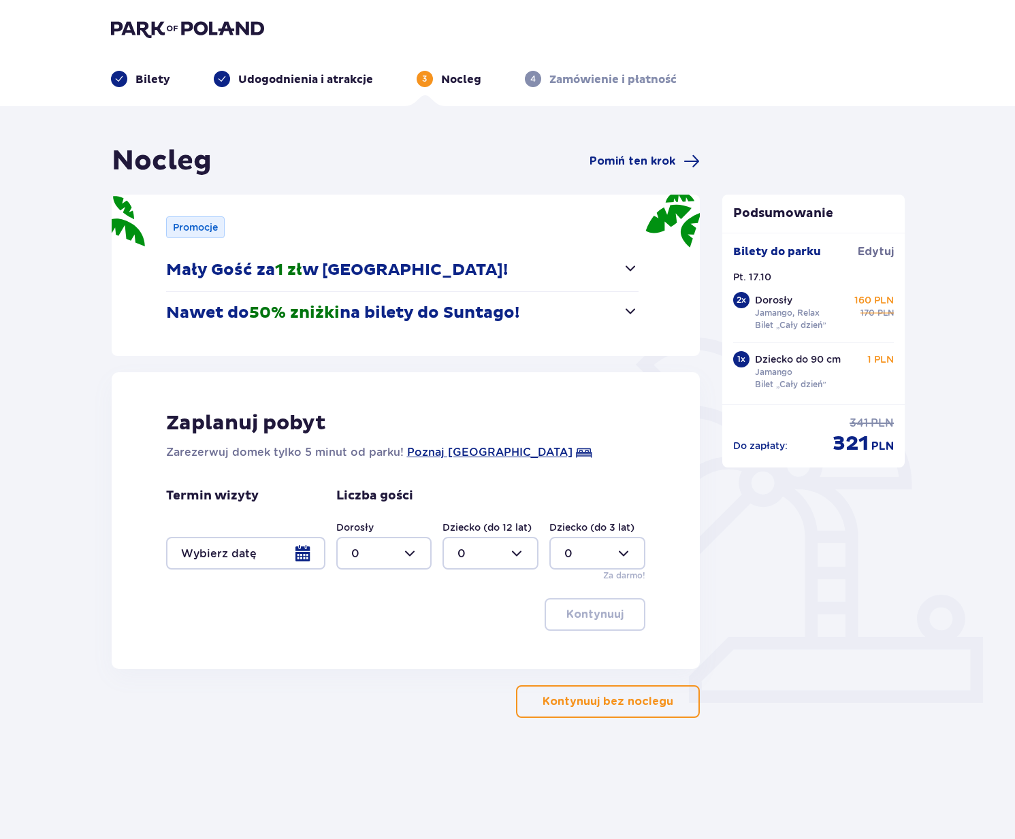
click at [424, 415] on div "Zaplanuj pobyt Zarezerwuj domek tylko 5 minut od parku! Poznaj Suntago Village" at bounding box center [406, 435] width 480 height 50
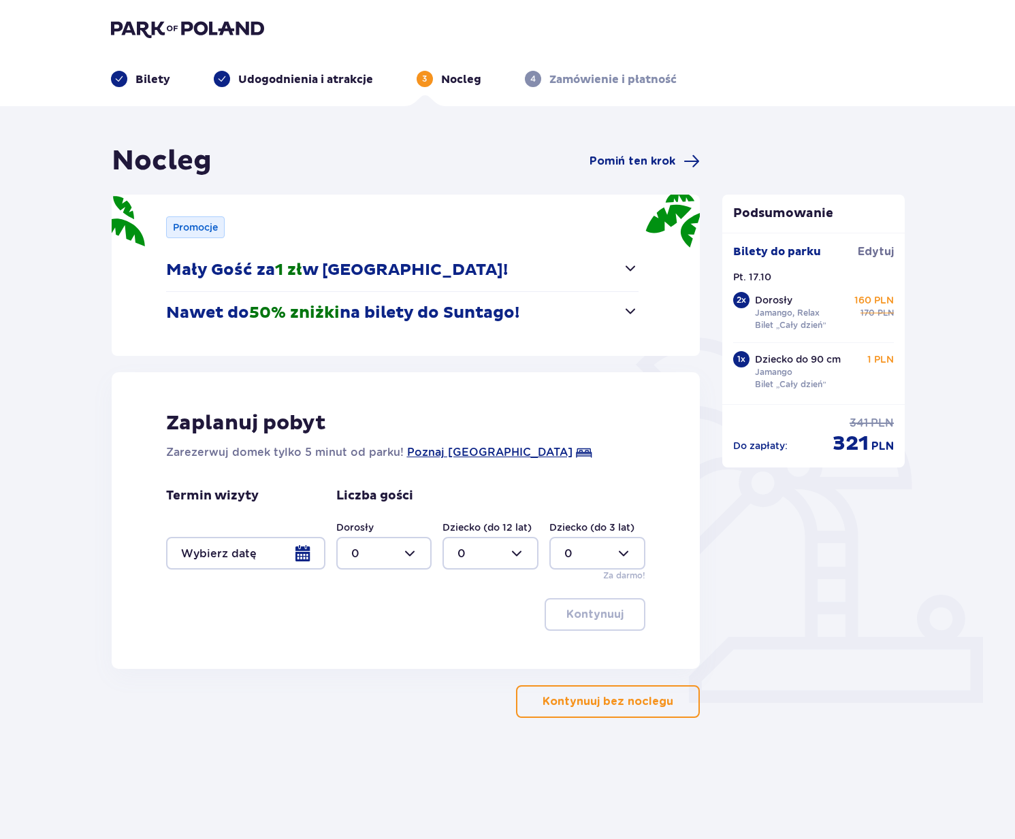
click at [577, 314] on button "Nawet do 50% zniżki na bilety do Suntago!" at bounding box center [402, 313] width 473 height 42
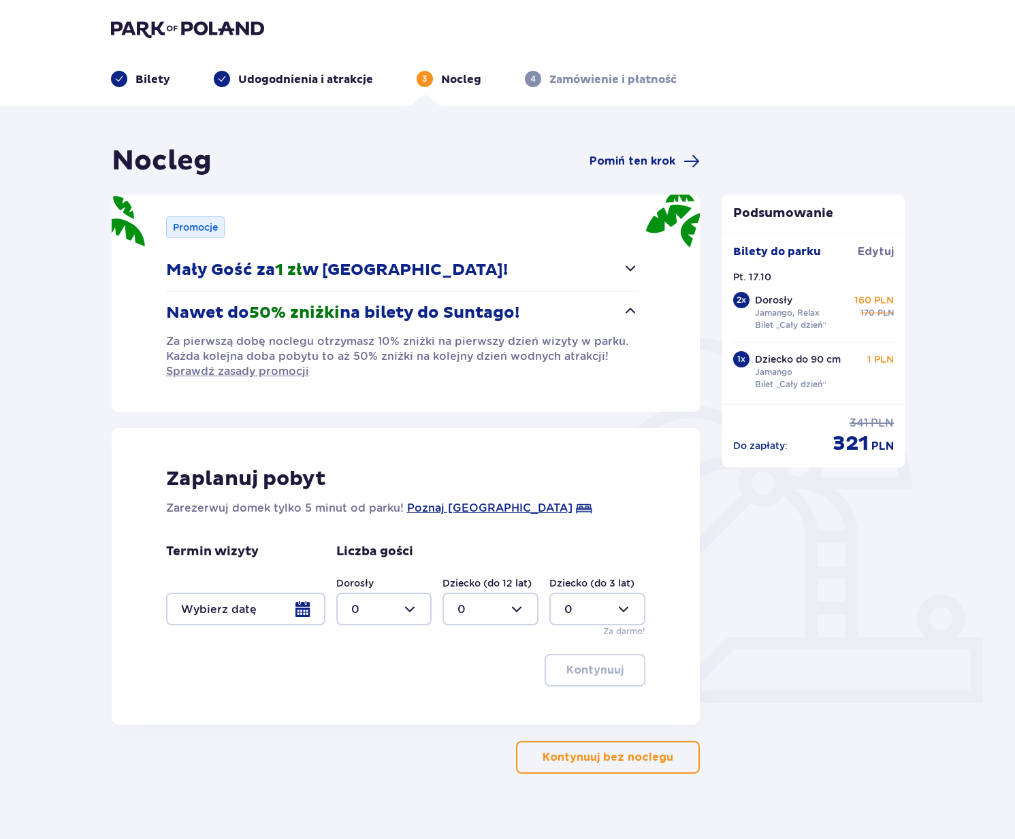
click at [577, 314] on button "Nawet do 50% zniżki na bilety do Suntago!" at bounding box center [402, 313] width 473 height 42
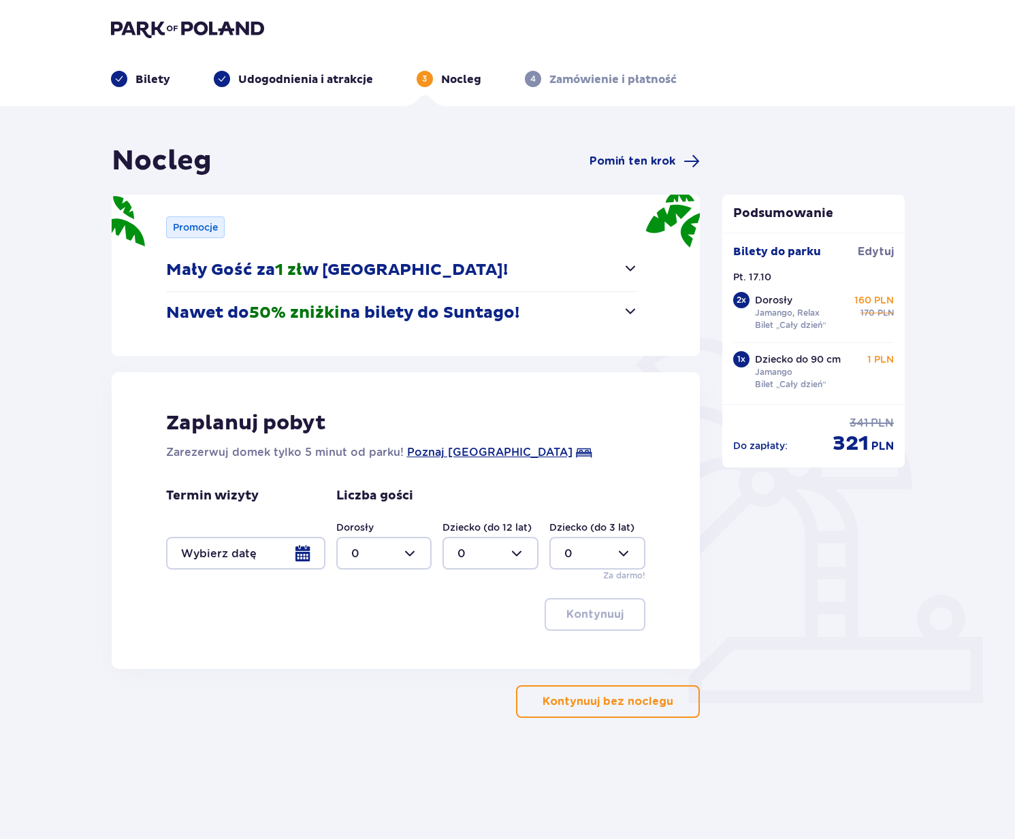
click at [577, 689] on button "Kontynuuj bez noclegu" at bounding box center [608, 701] width 184 height 33
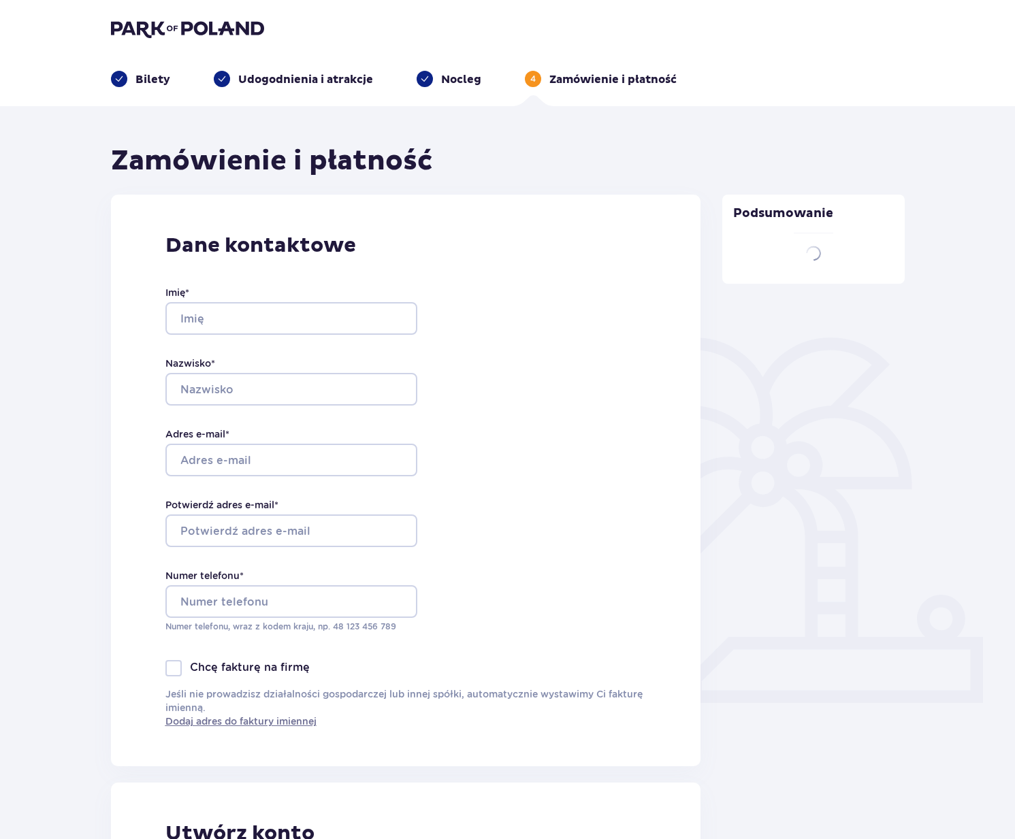
type input "Jakub"
type input "Parlej"
type input "[EMAIL_ADDRESS][DOMAIN_NAME]"
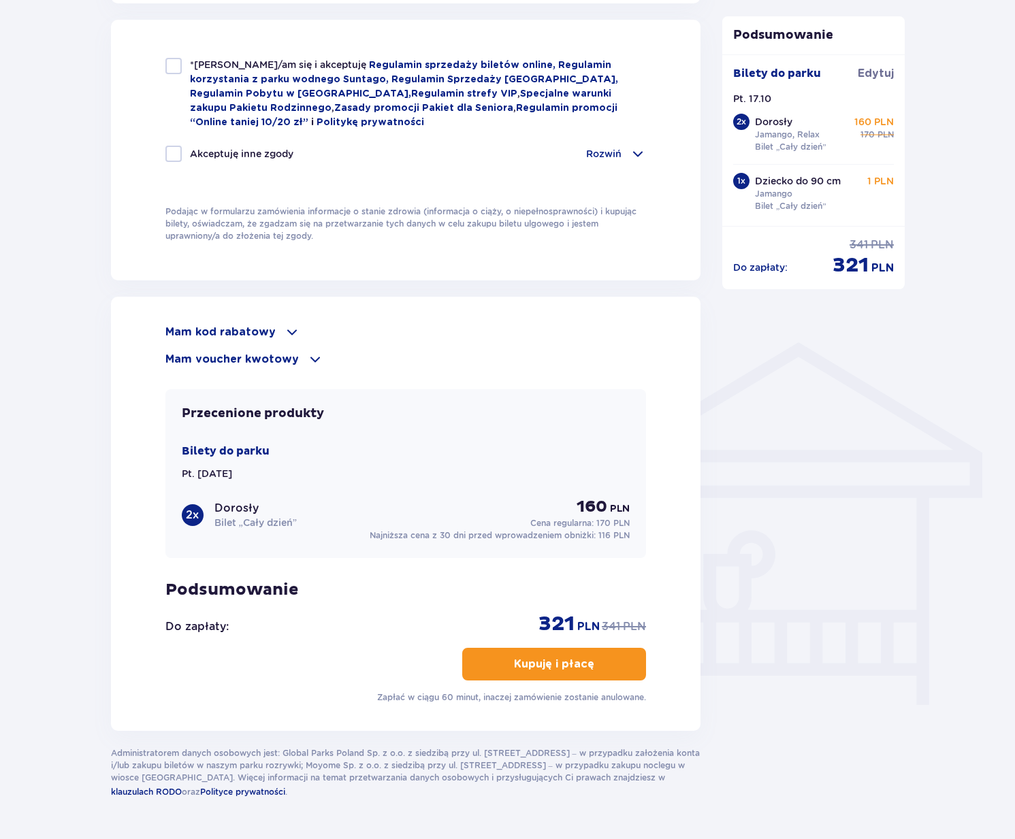
scroll to position [805, 0]
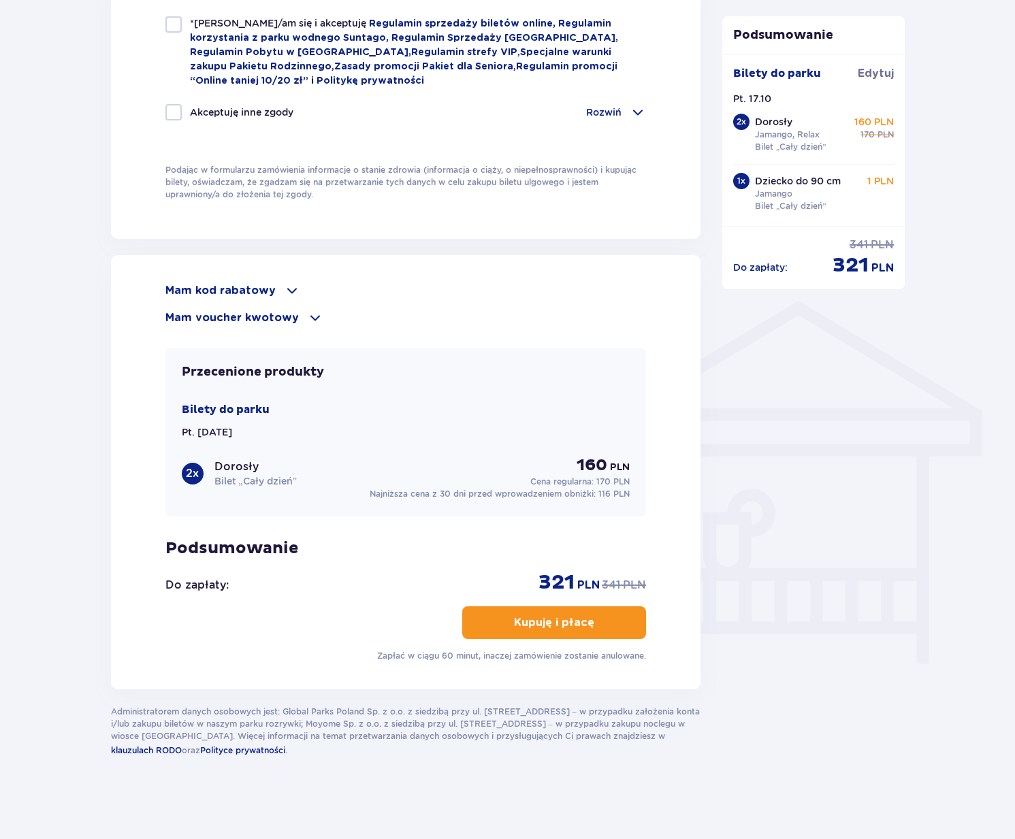
click at [257, 290] on p "Mam kod rabatowy" at bounding box center [220, 290] width 110 height 15
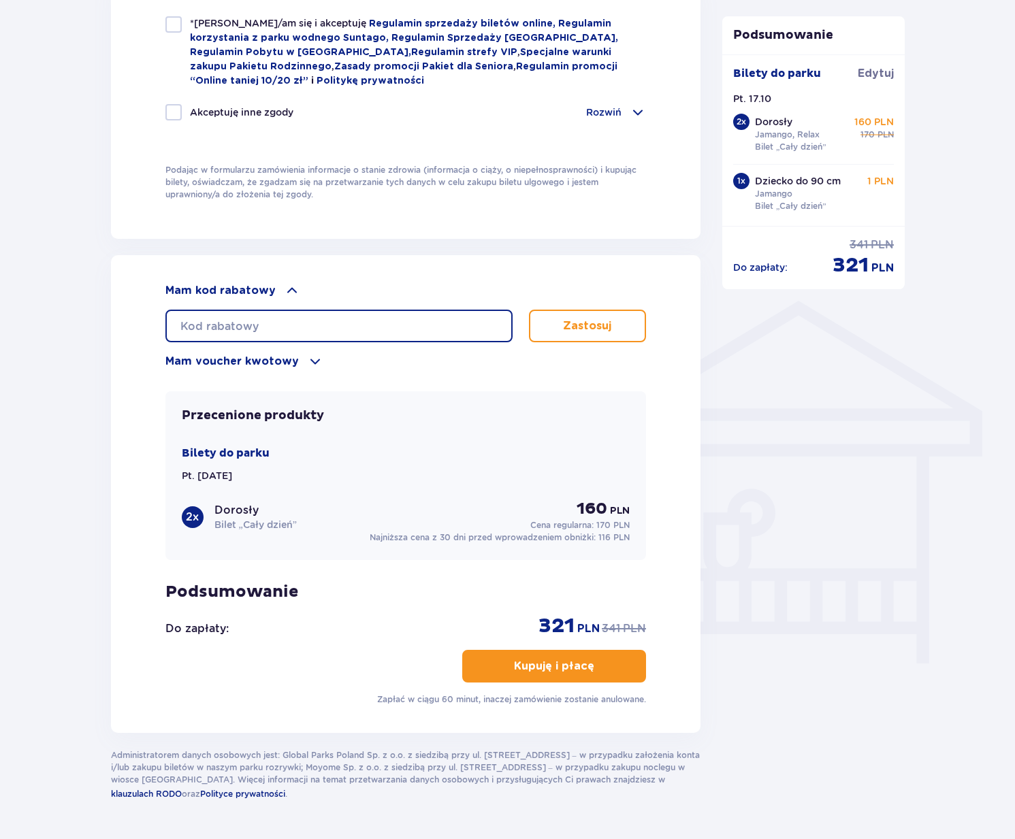
click at [255, 324] on input "text" at bounding box center [338, 326] width 347 height 33
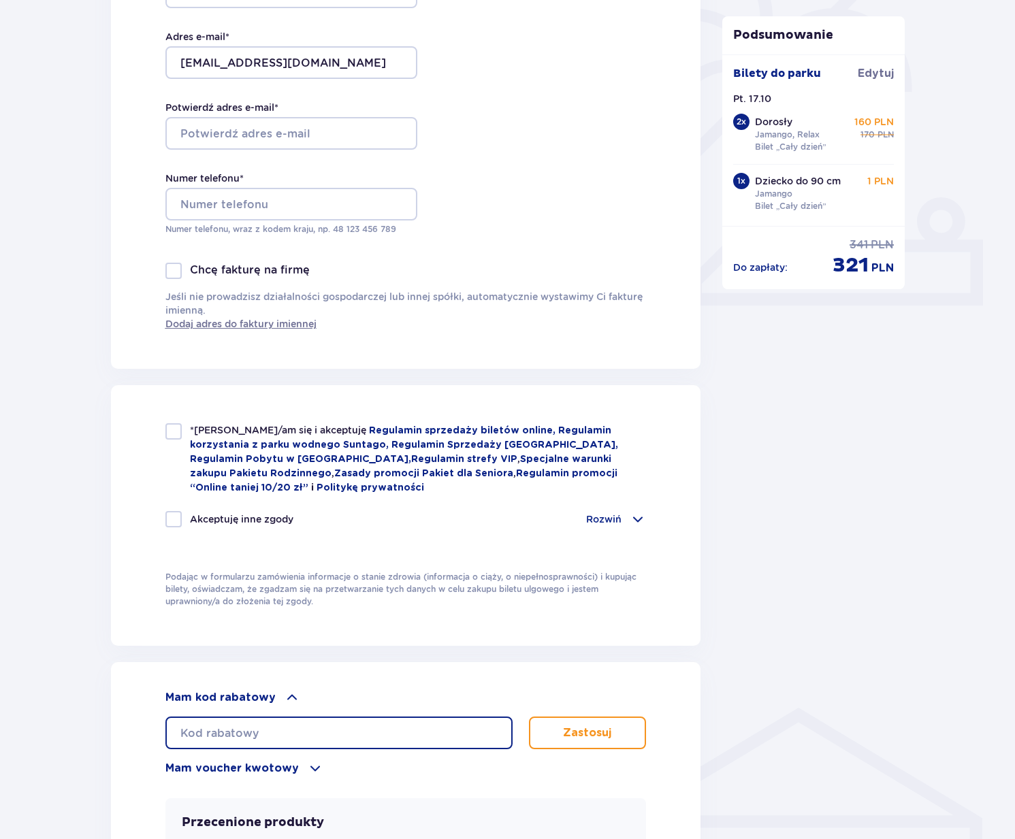
scroll to position [0, 0]
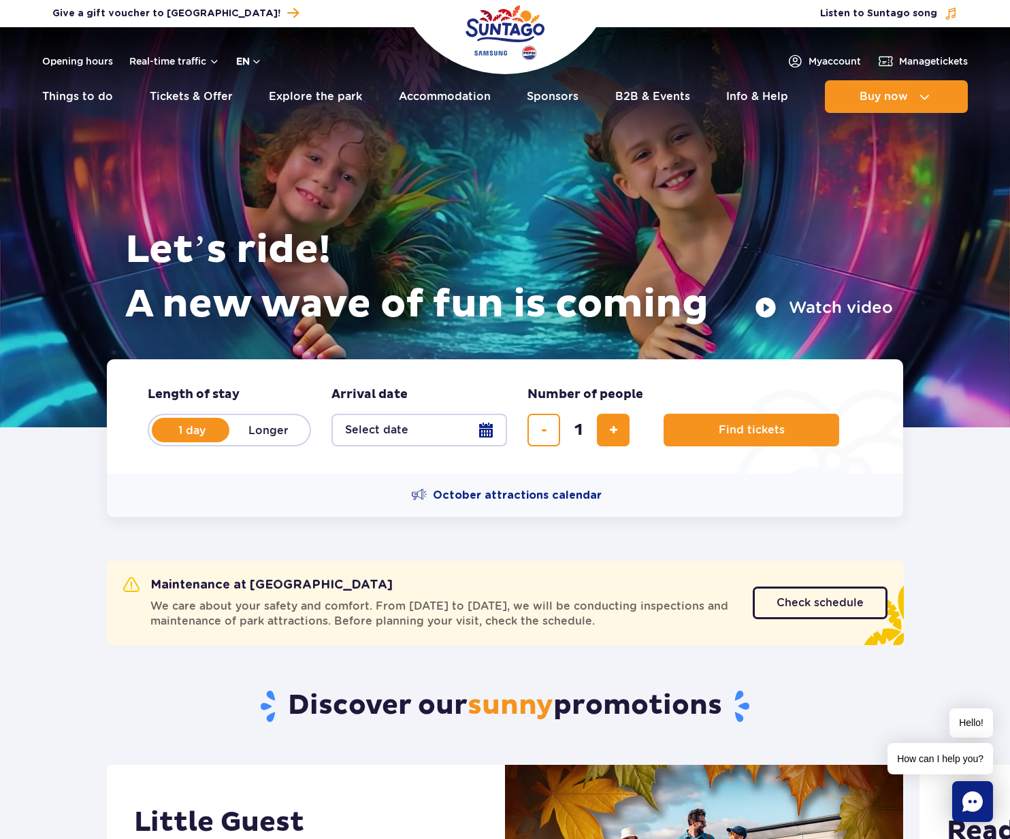
click at [253, 66] on button "en" at bounding box center [249, 61] width 26 height 14
click at [259, 93] on button "PL" at bounding box center [256, 94] width 37 height 14
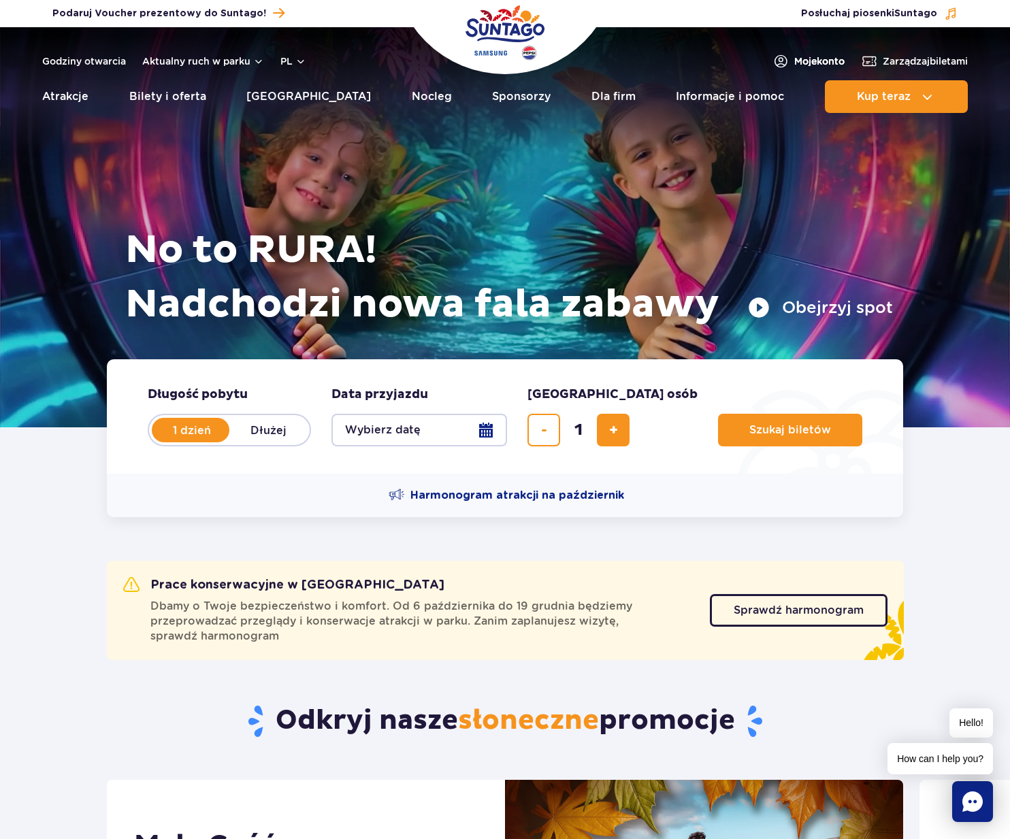
click at [794, 58] on span "Moje konto" at bounding box center [819, 61] width 50 height 14
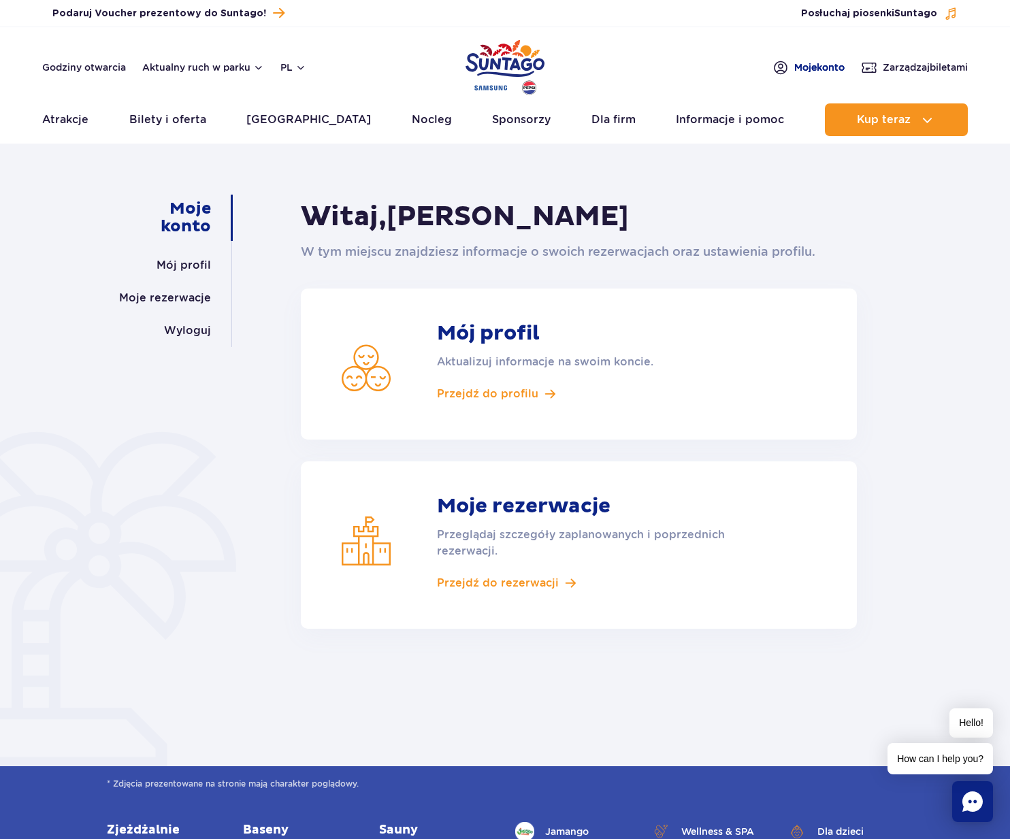
click at [822, 63] on span "Moje konto" at bounding box center [819, 68] width 50 height 14
click at [209, 334] on link "Wyloguj" at bounding box center [187, 330] width 47 height 33
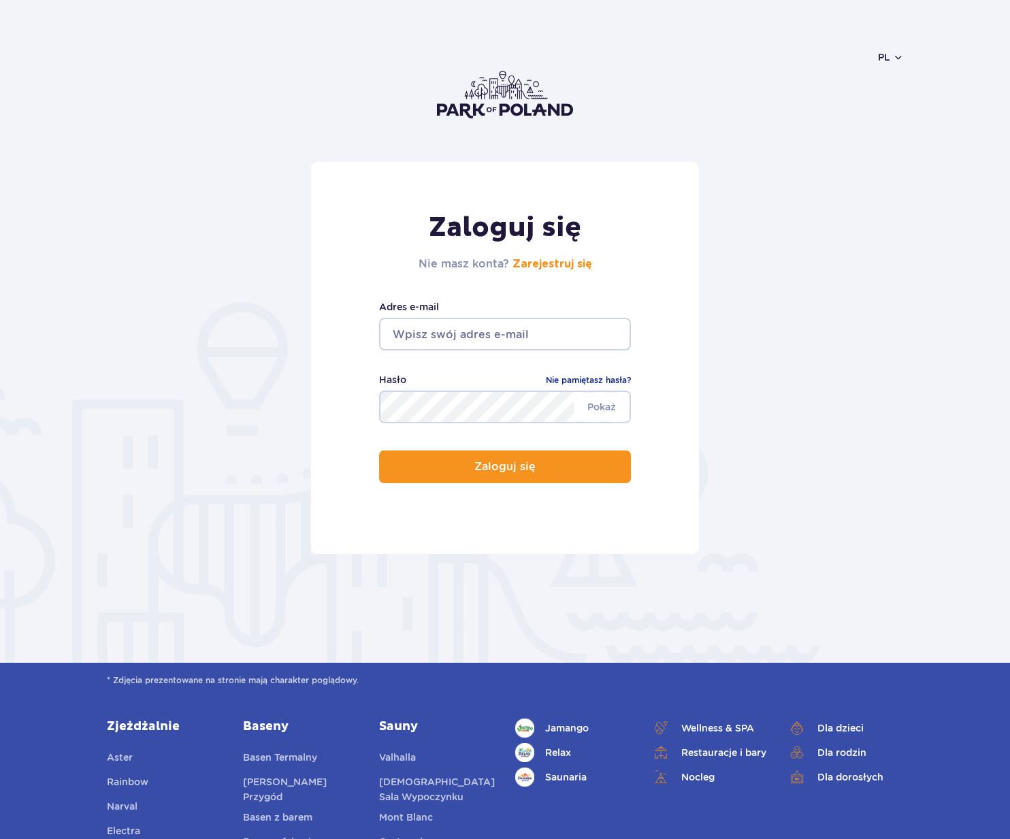
type input "[EMAIL_ADDRESS][DOMAIN_NAME]"
click at [493, 332] on input "[EMAIL_ADDRESS][DOMAIN_NAME]" at bounding box center [505, 334] width 252 height 33
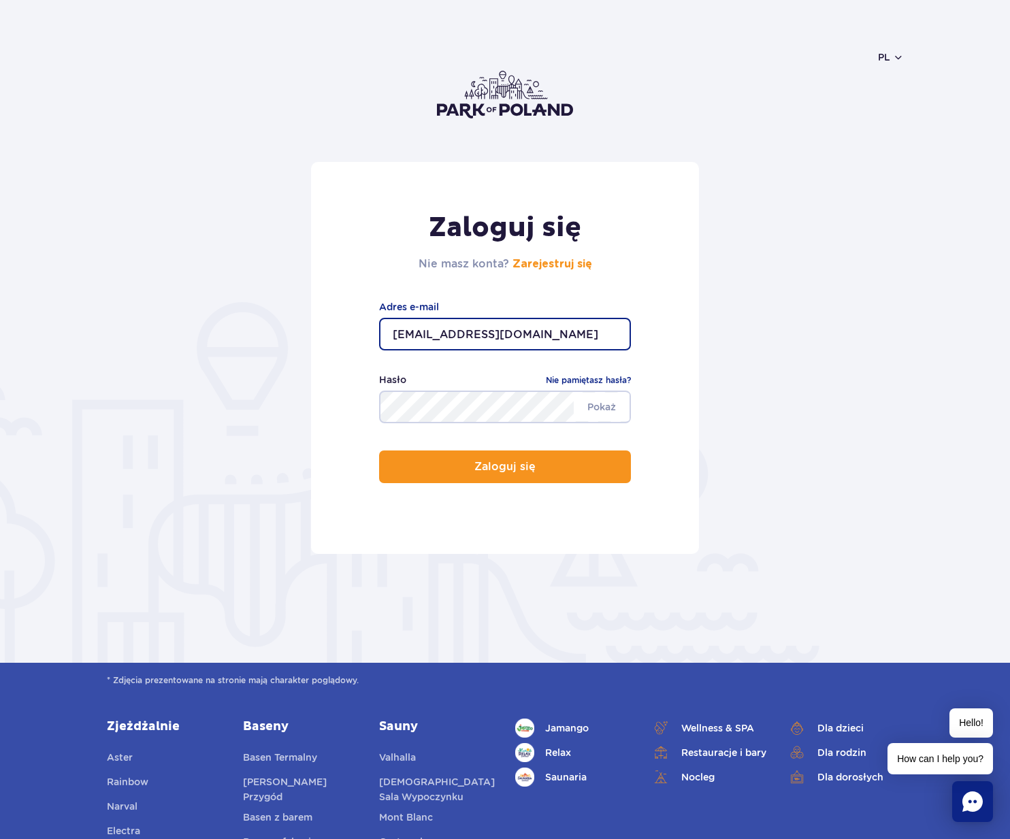
click at [794, 311] on form "Zaloguj się Nie masz konta? Zarejestruj się [EMAIL_ADDRESS][DOMAIN_NAME] Adres …" at bounding box center [505, 358] width 797 height 392
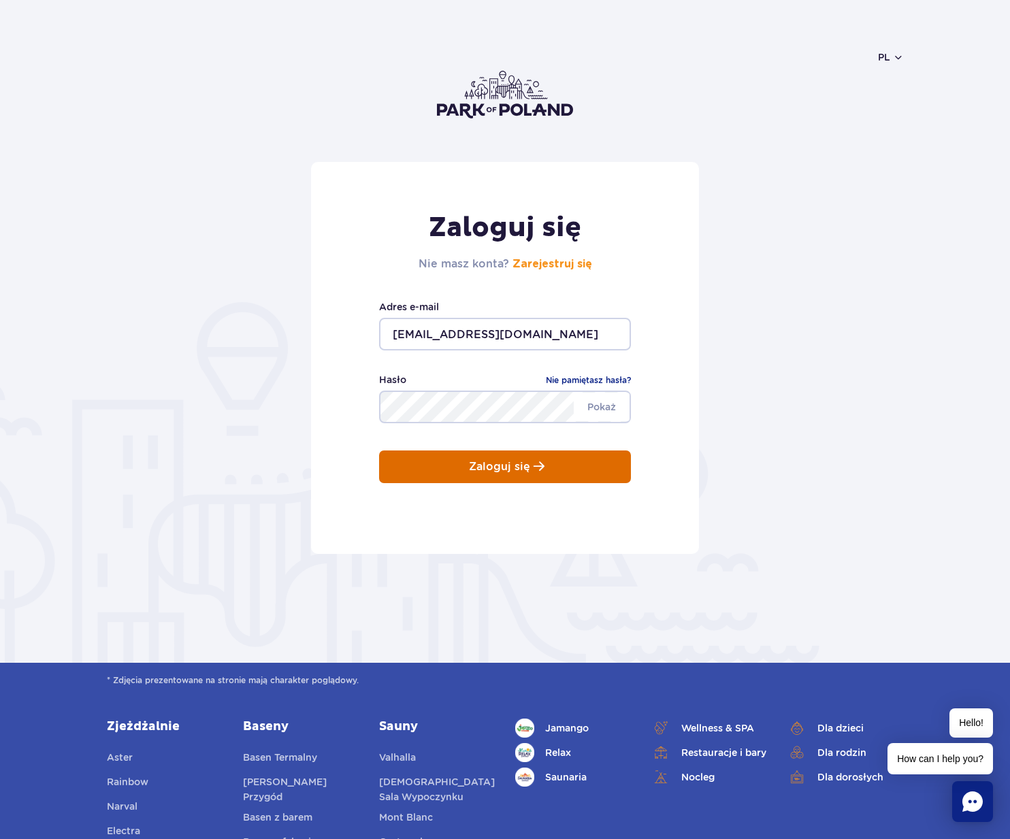
click at [588, 467] on button "Zaloguj się" at bounding box center [505, 467] width 252 height 33
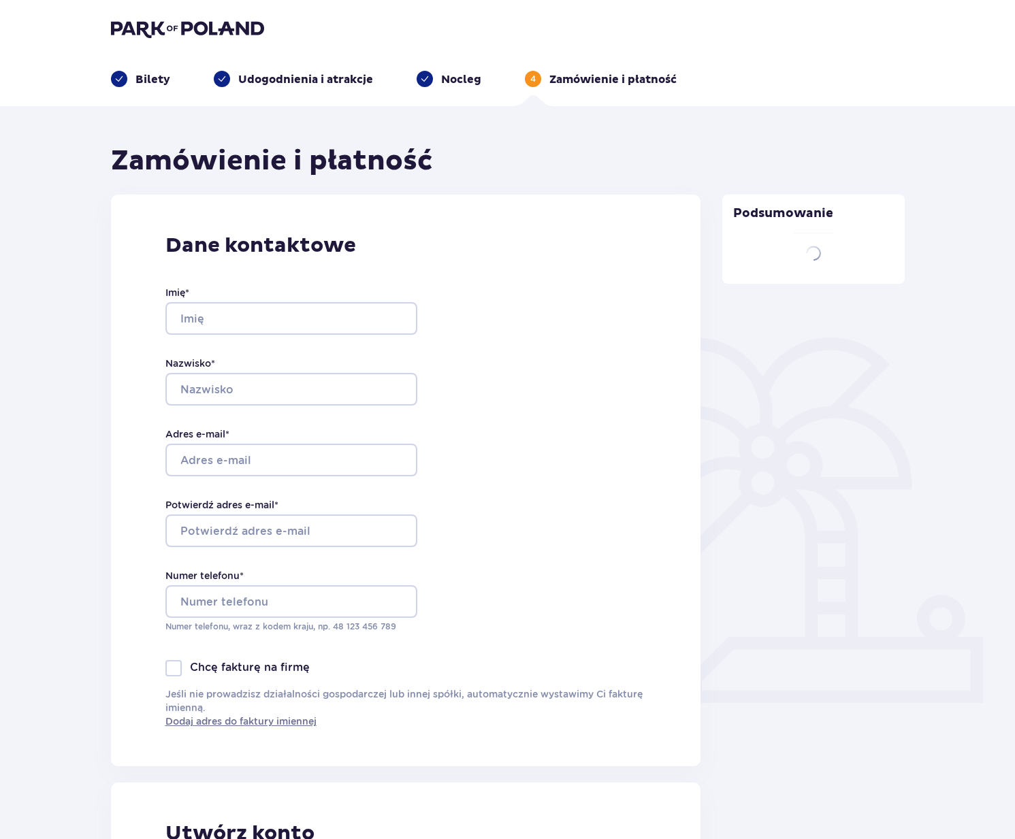
type input "[PERSON_NAME]"
type input "Parlej"
type input "[EMAIL_ADDRESS][DOMAIN_NAME]"
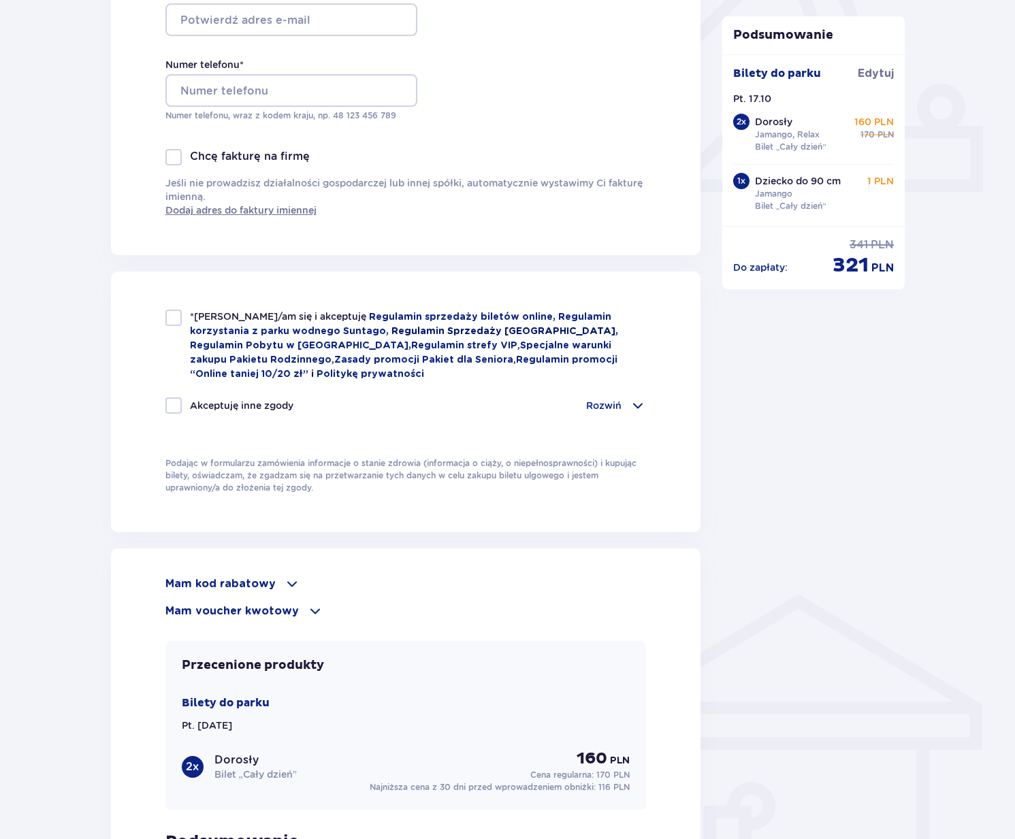
scroll to position [687, 0]
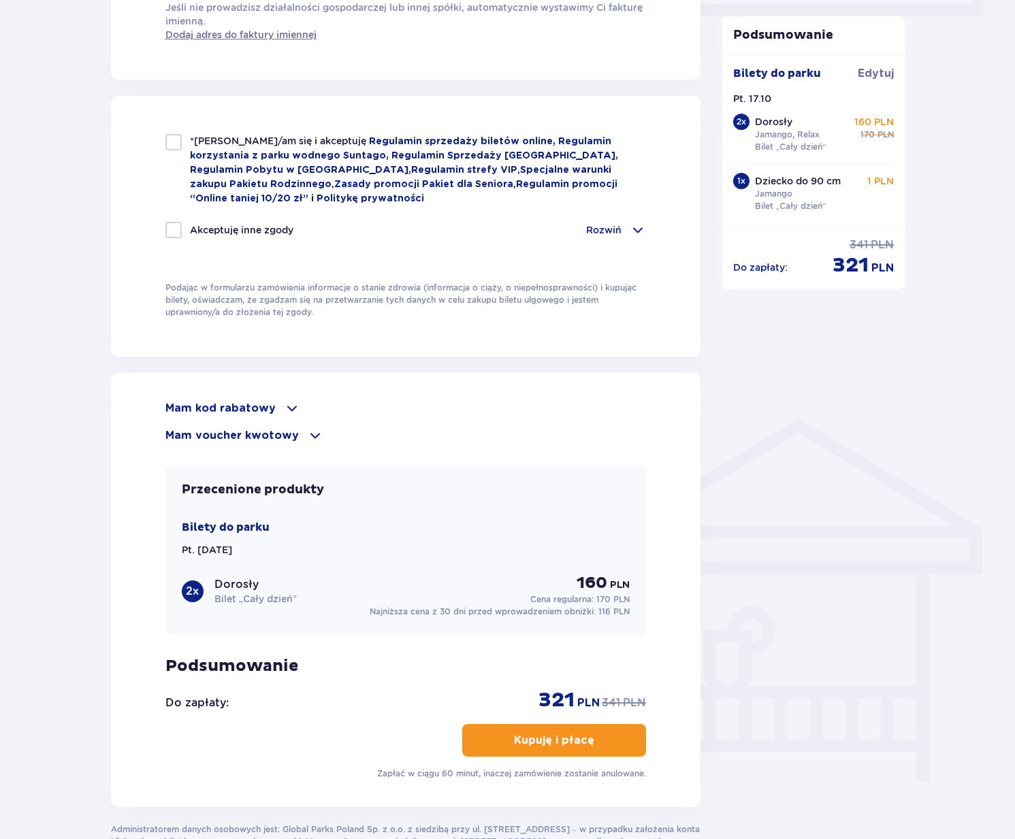
click at [255, 410] on p "Mam kod rabatowy" at bounding box center [220, 408] width 110 height 15
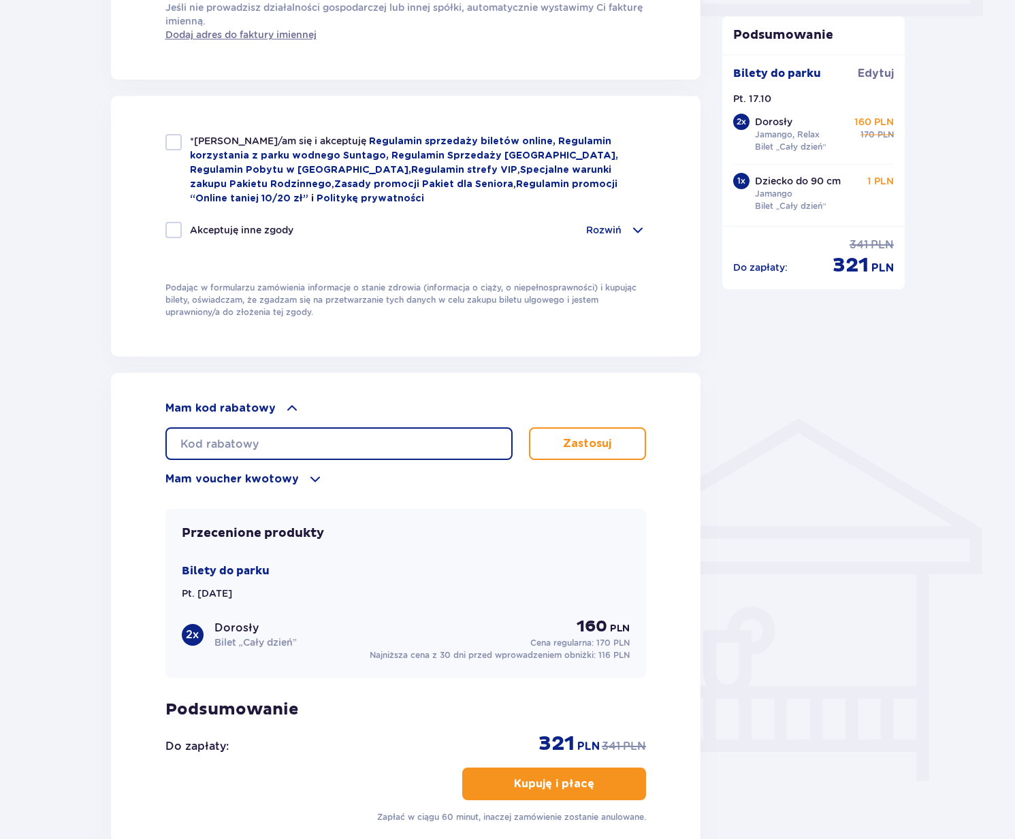
click at [282, 448] on input "text" at bounding box center [338, 443] width 347 height 33
paste input "LDDQOG6LKDLY59"
type input "LDDQOG6LKDLY59"
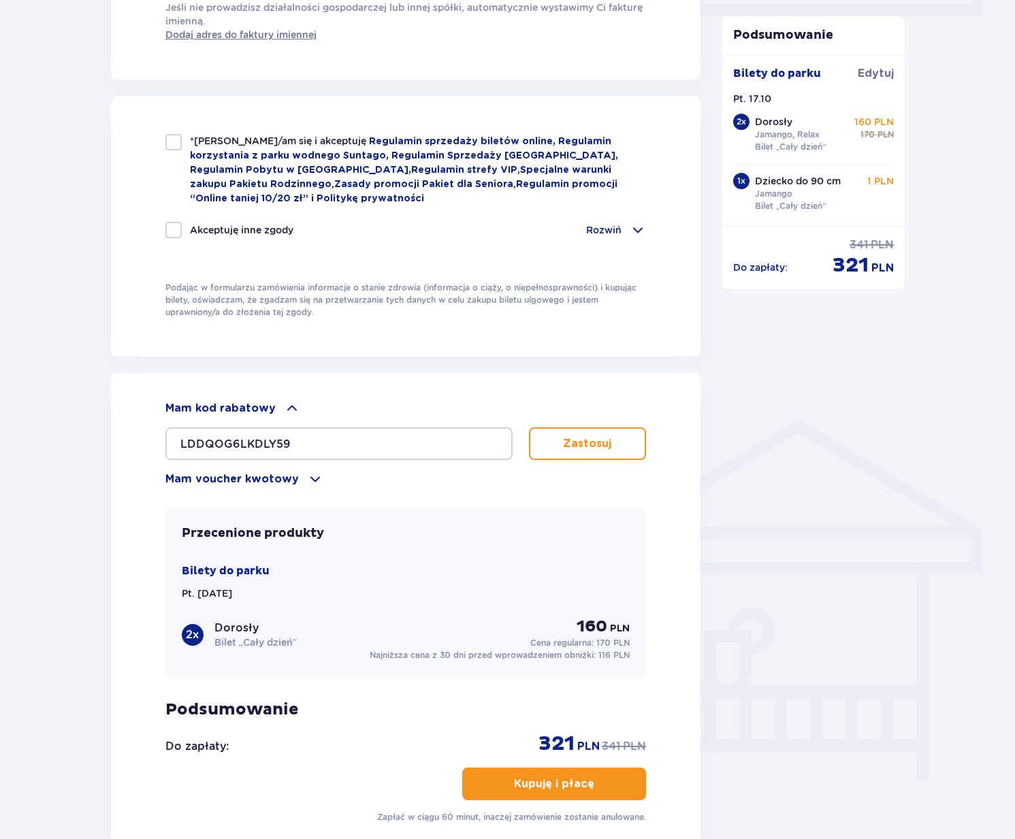
click at [572, 455] on button "Zastosuj" at bounding box center [588, 443] width 118 height 33
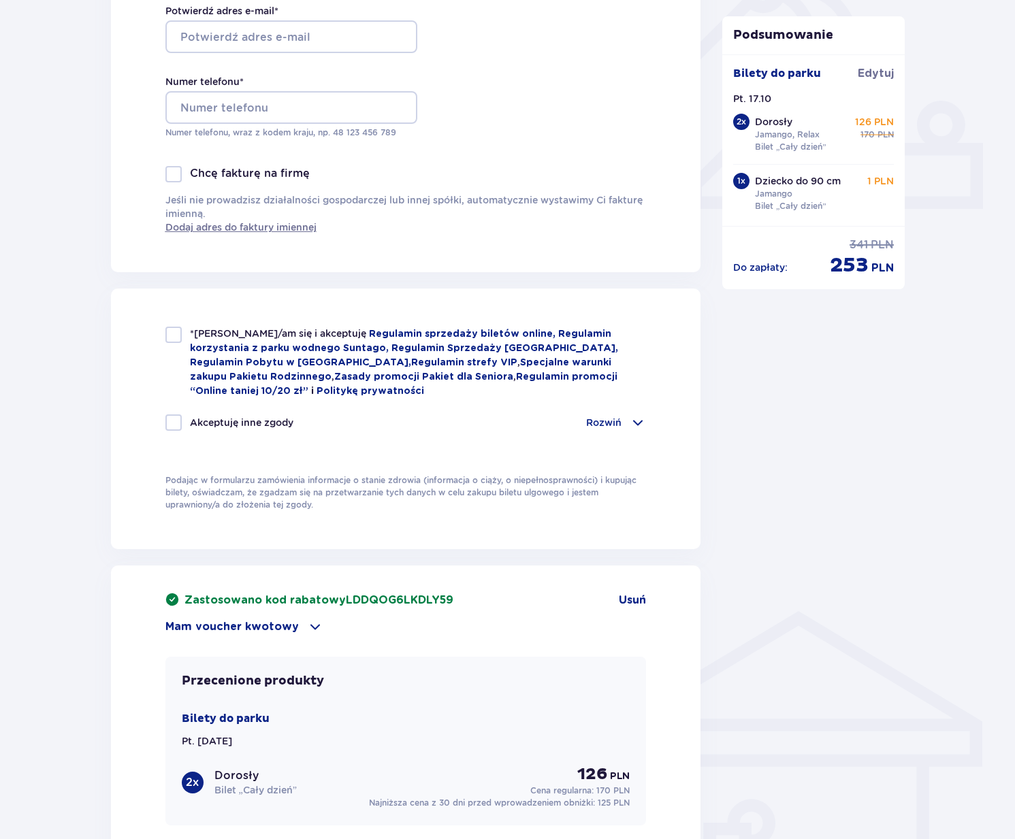
scroll to position [491, 0]
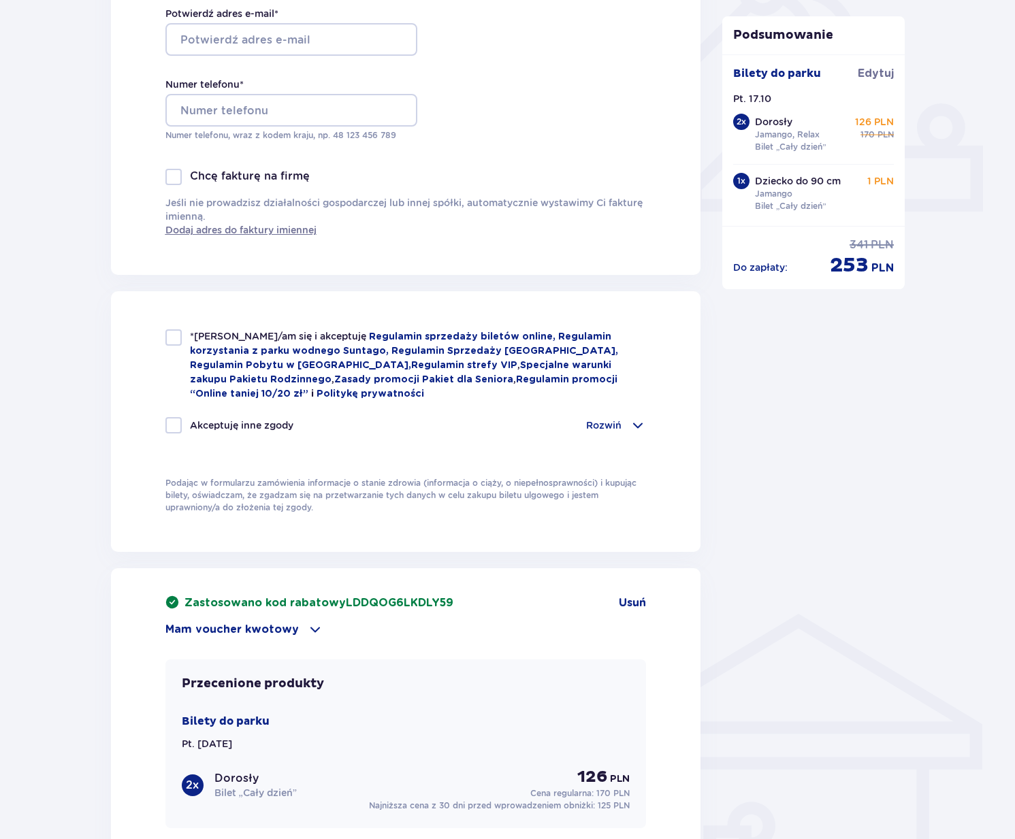
click at [776, 515] on div "Podsumowanie Bilety do parku Edytuj Pt. 17.10 2 x Dorosły Jamango, Relax Bilet …" at bounding box center [813, 367] width 204 height 1429
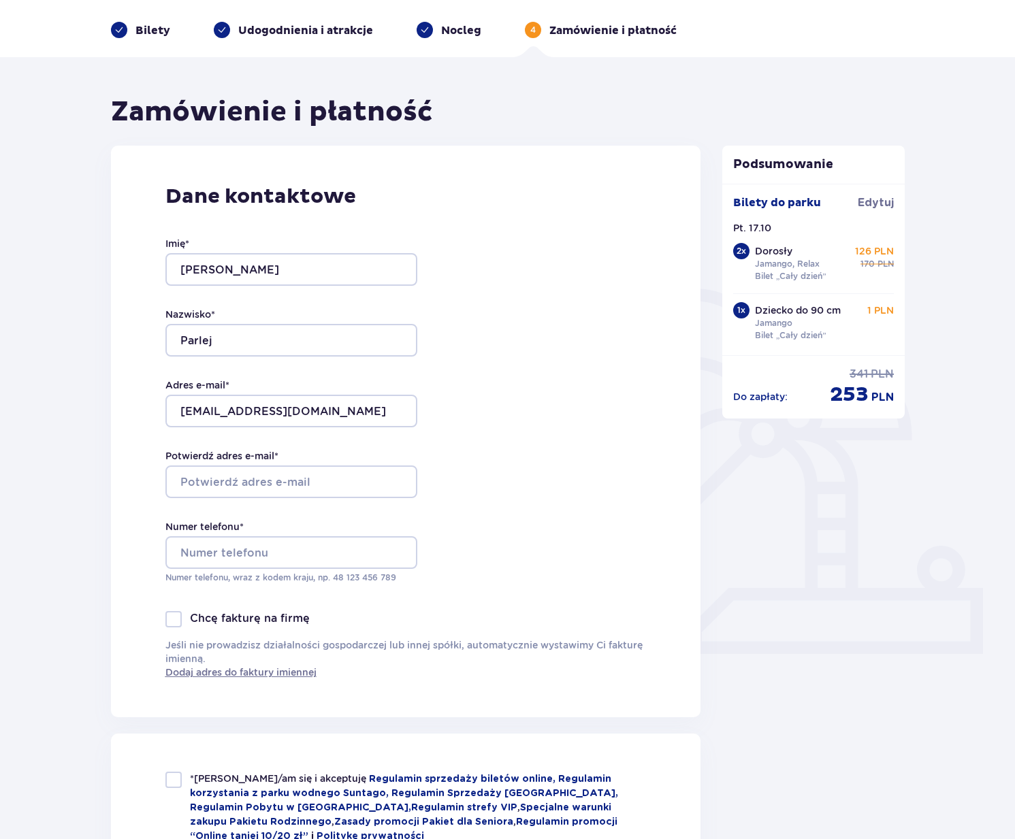
scroll to position [0, 0]
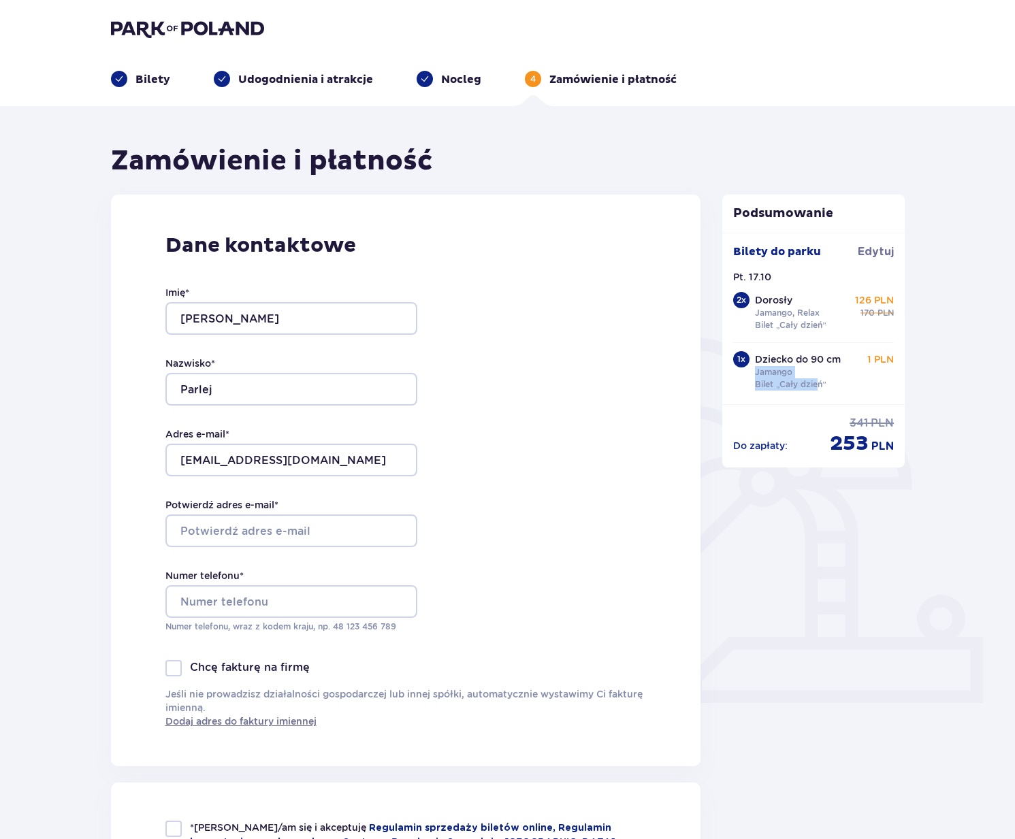
drag, startPoint x: 805, startPoint y: 380, endPoint x: 755, endPoint y: 374, distance: 50.2
click at [755, 374] on div "Dziecko do 90 cm Jamango Bilet „Cały dzień”" at bounding box center [798, 372] width 86 height 38
click at [772, 387] on p "Bilet „Cały dzień”" at bounding box center [790, 384] width 71 height 12
click at [670, 346] on div "Dane kontaktowe Imię * Jakub Nazwisko * Parlej Adres e-mail * jakubparlej@gmail…" at bounding box center [406, 481] width 590 height 572
drag, startPoint x: 892, startPoint y: 248, endPoint x: 718, endPoint y: 356, distance: 205.1
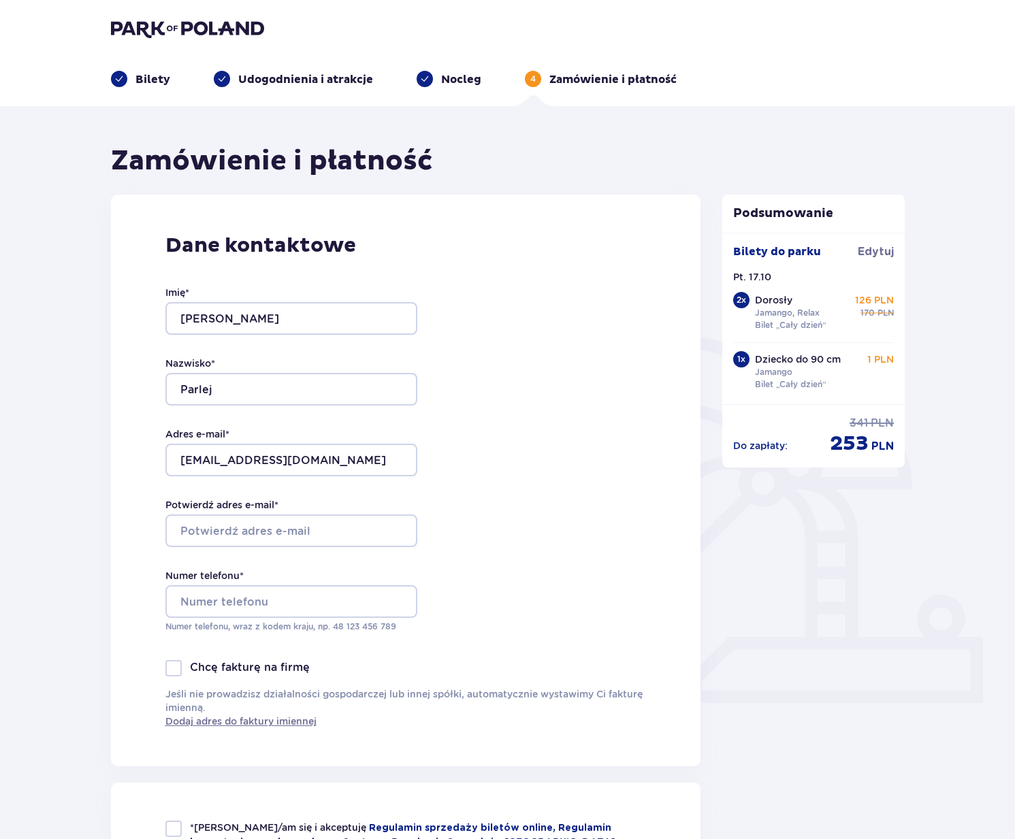
click at [892, 248] on span "Edytuj" at bounding box center [876, 251] width 36 height 15
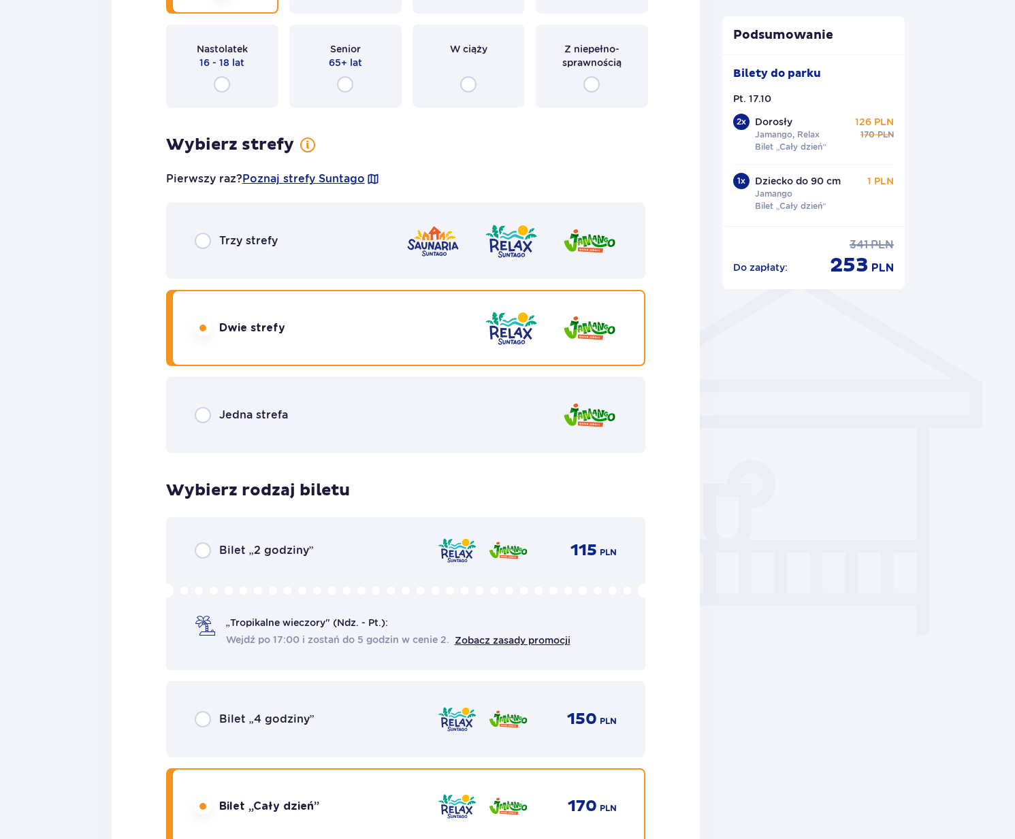
scroll to position [908, 0]
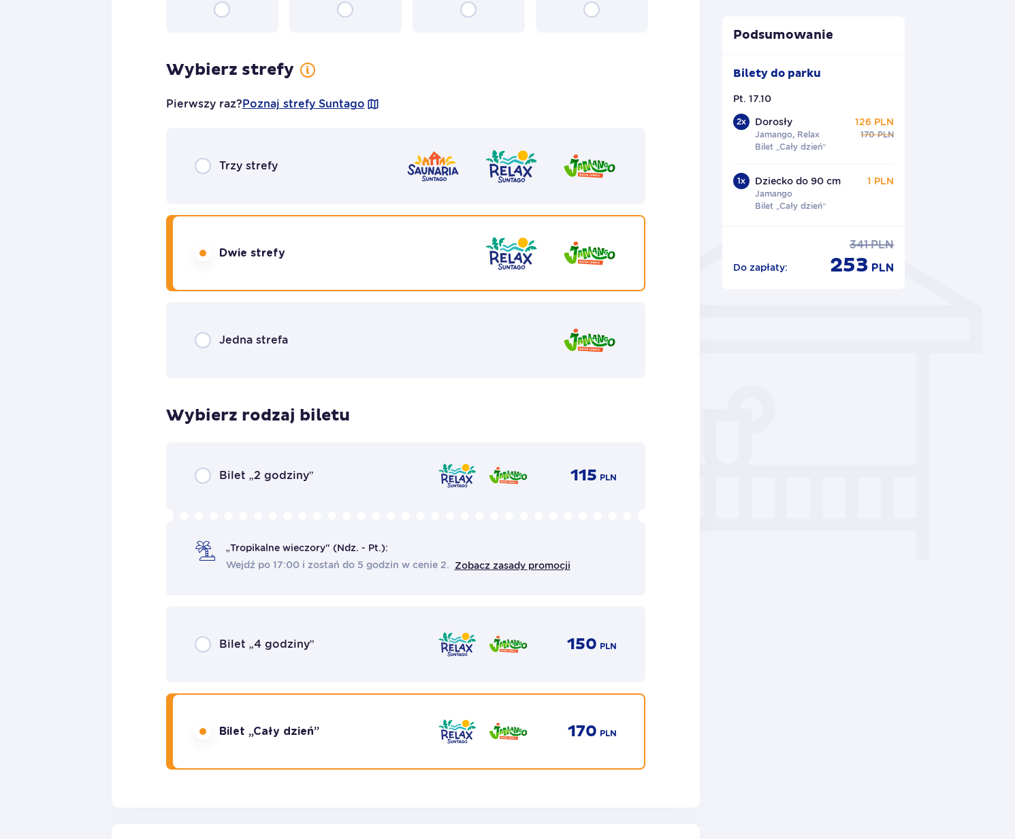
click at [436, 346] on div "Jedna strefa" at bounding box center [406, 340] width 480 height 76
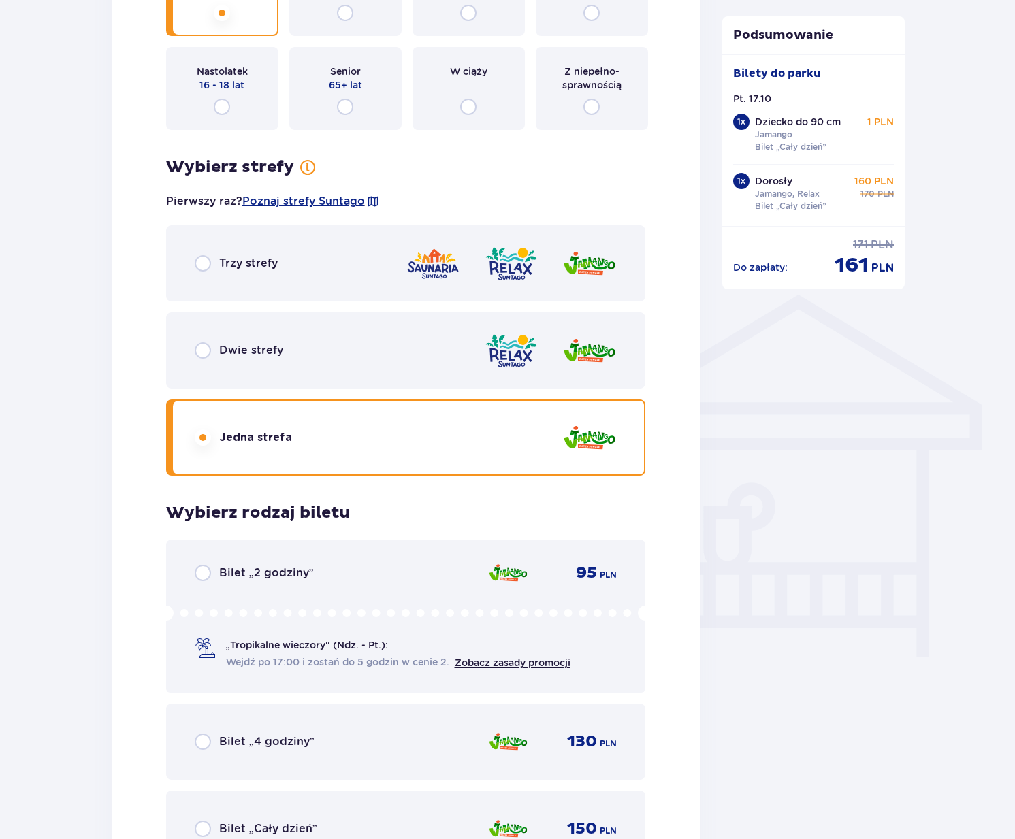
scroll to position [643, 0]
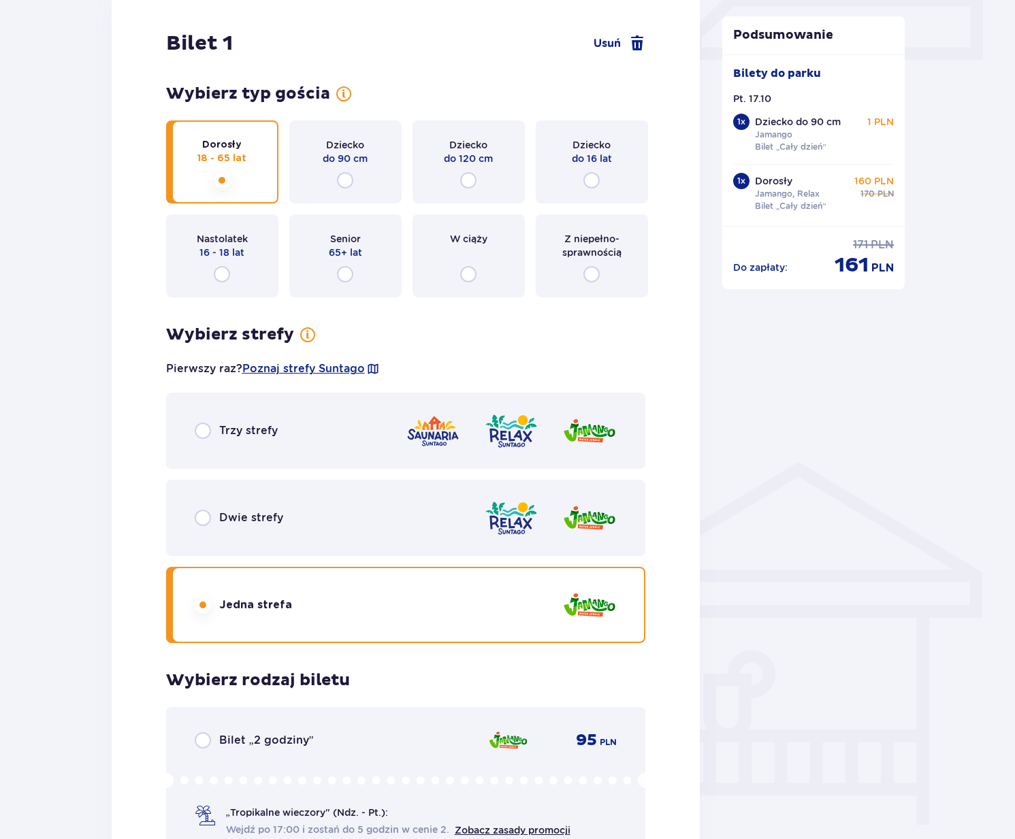
click at [327, 527] on div "Dwie strefy" at bounding box center [406, 518] width 480 height 76
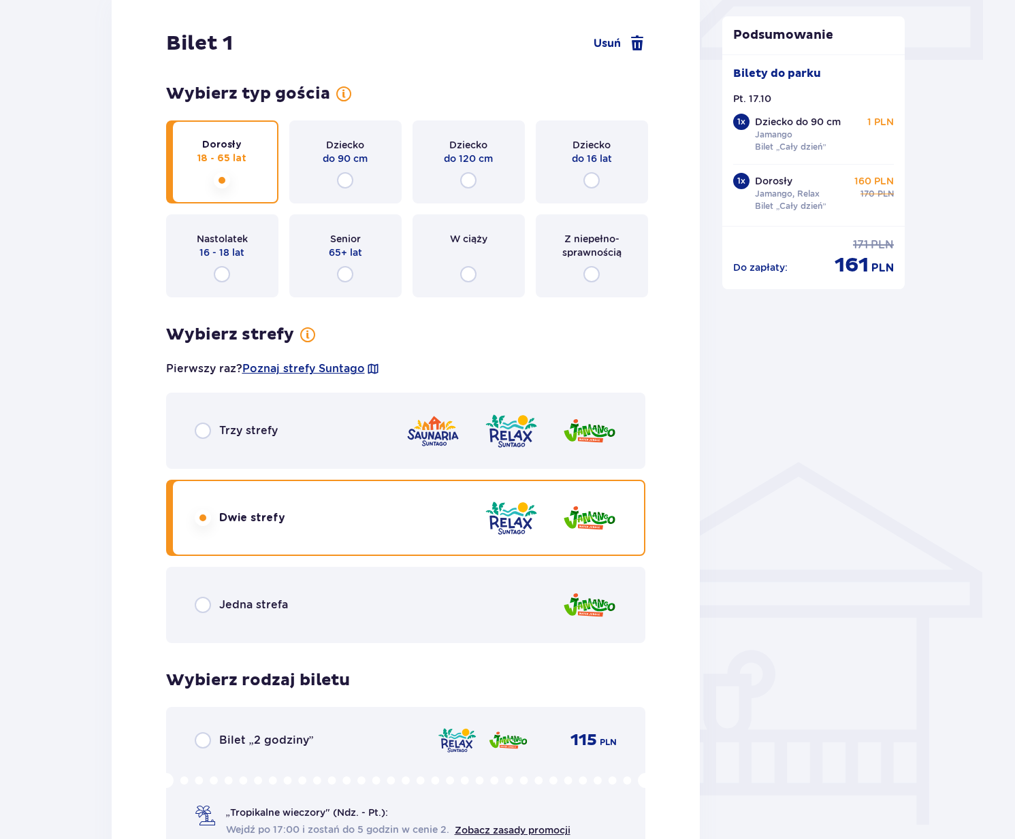
click at [683, 387] on div "Bilet 1 Usuń Wybierz typ gościa dla biletu o numerze 1 Dorosły 18 - 65 lat Dzie…" at bounding box center [406, 533] width 589 height 1080
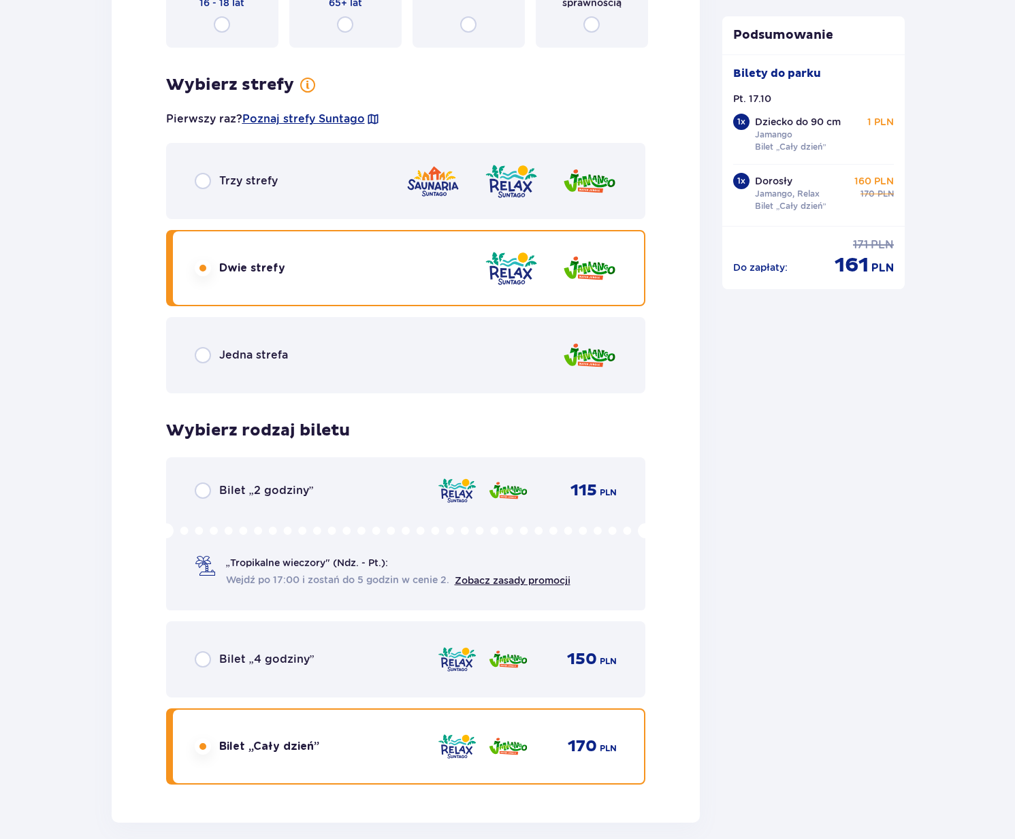
scroll to position [2924, 0]
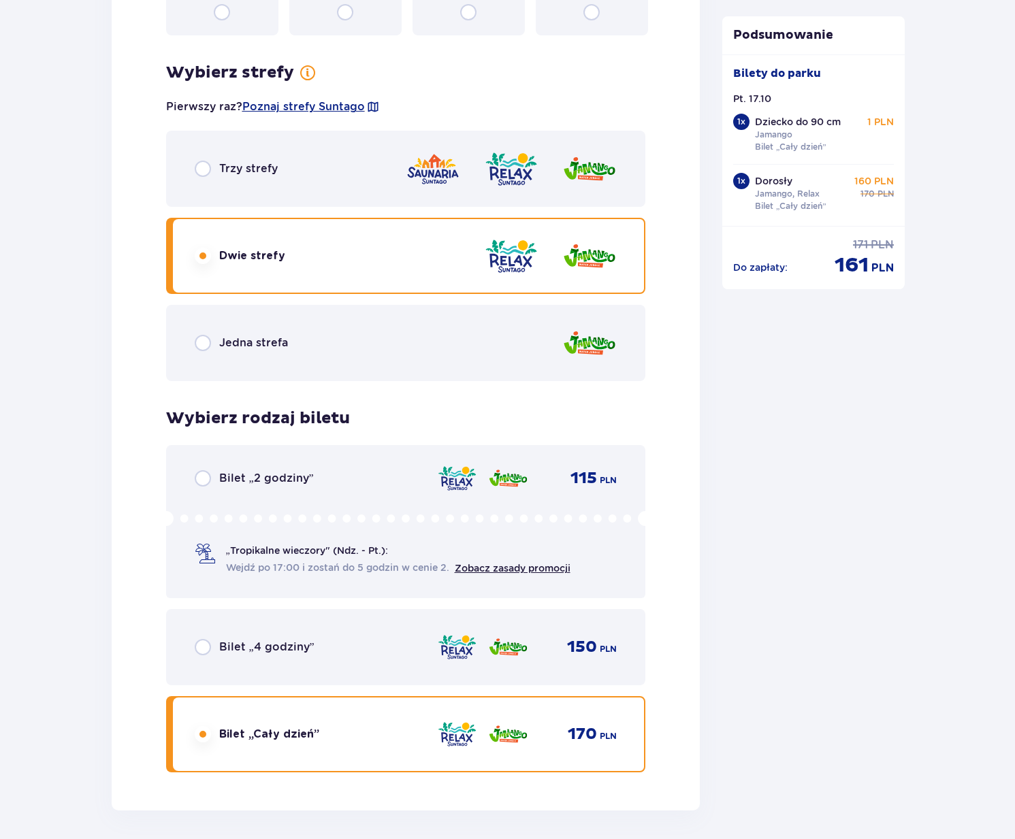
click at [583, 357] on img at bounding box center [589, 343] width 54 height 39
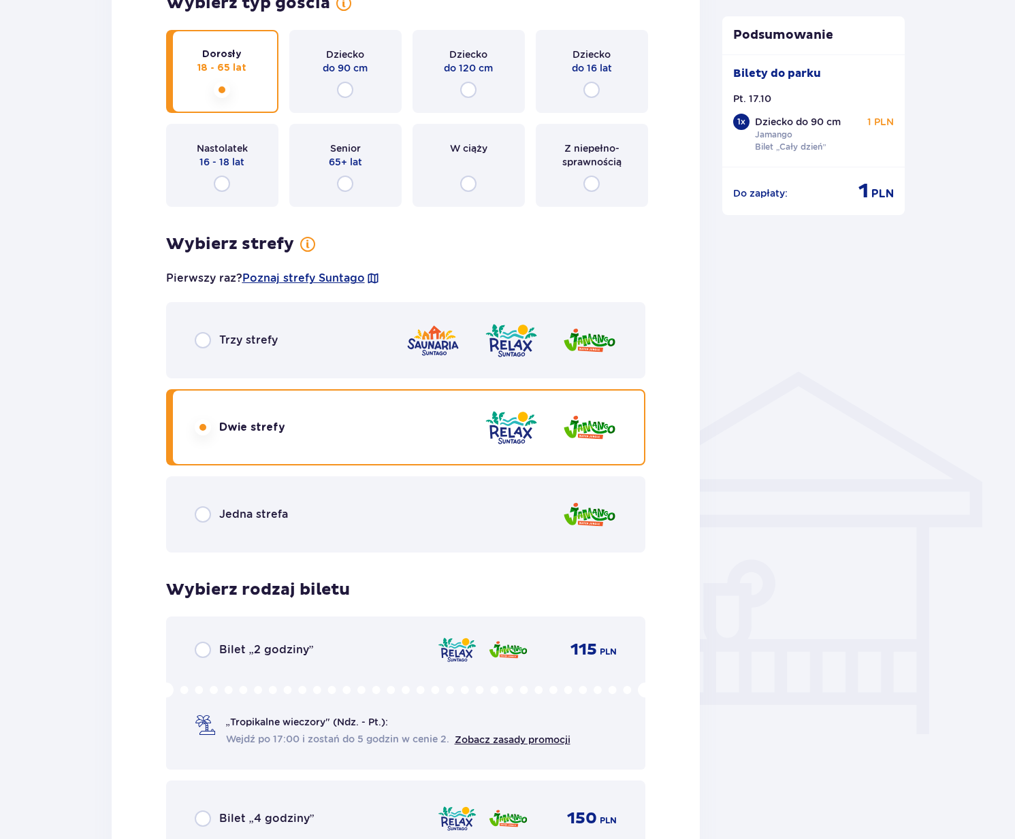
scroll to position [555, 0]
